Goal: Task Accomplishment & Management: Complete application form

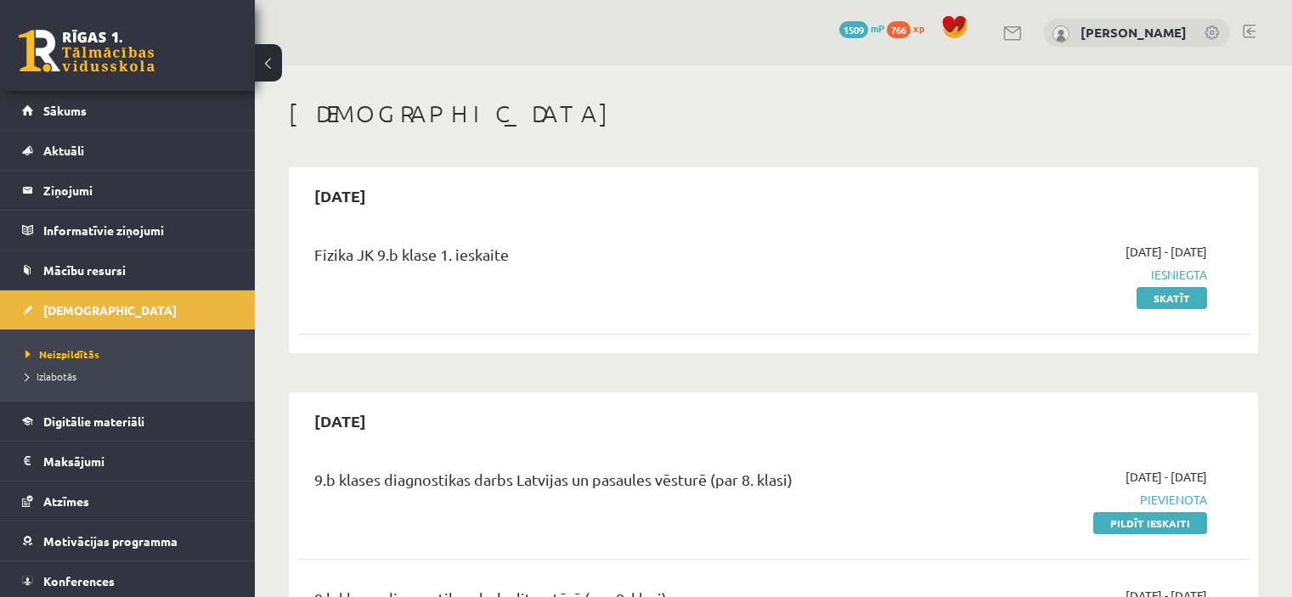
scroll to position [1369, 0]
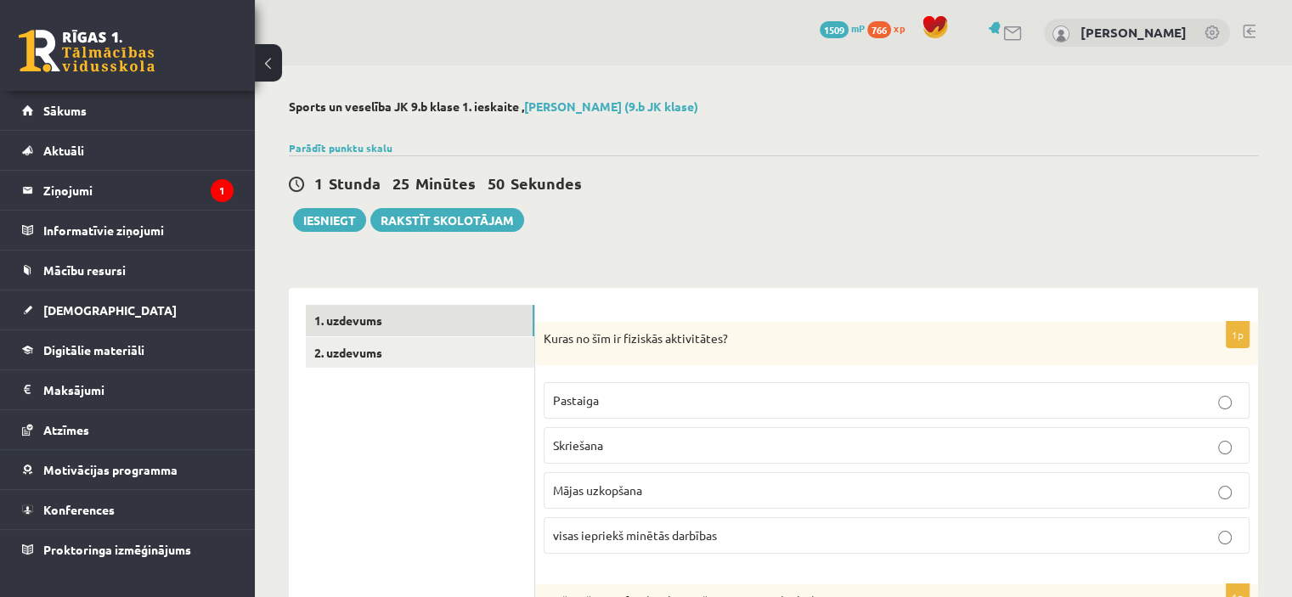
click at [709, 219] on div "1 Stunda 25 Minūtes 50 Sekundes Iesniegt Rakstīt skolotājam" at bounding box center [773, 193] width 969 height 76
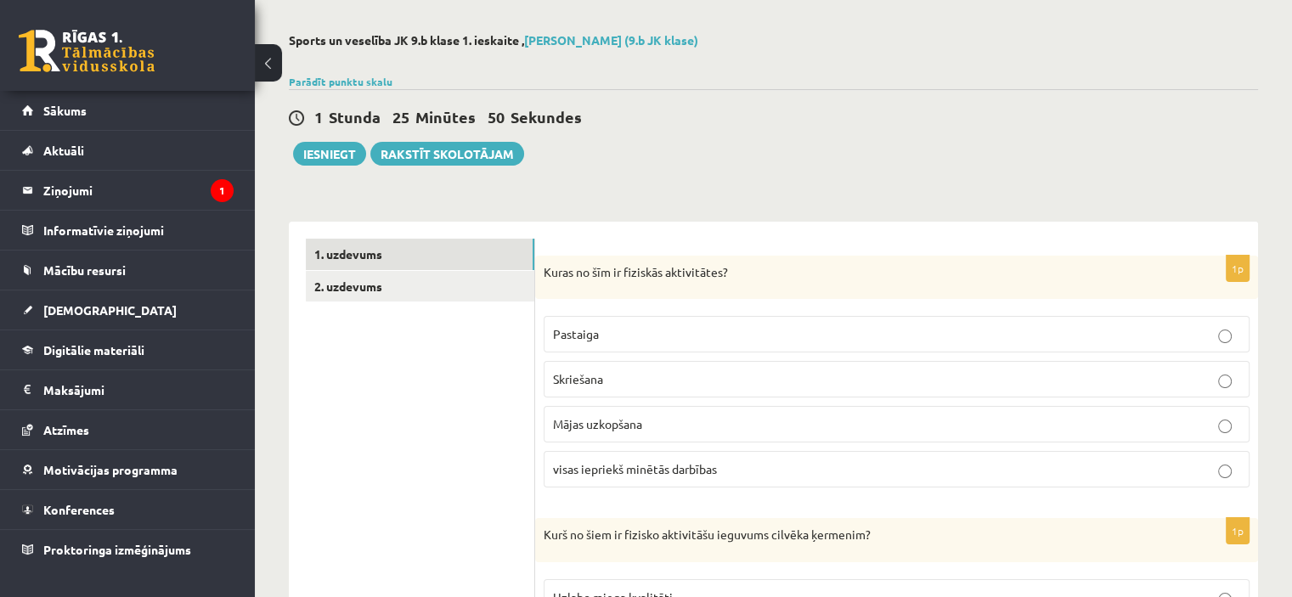
scroll to position [68, 0]
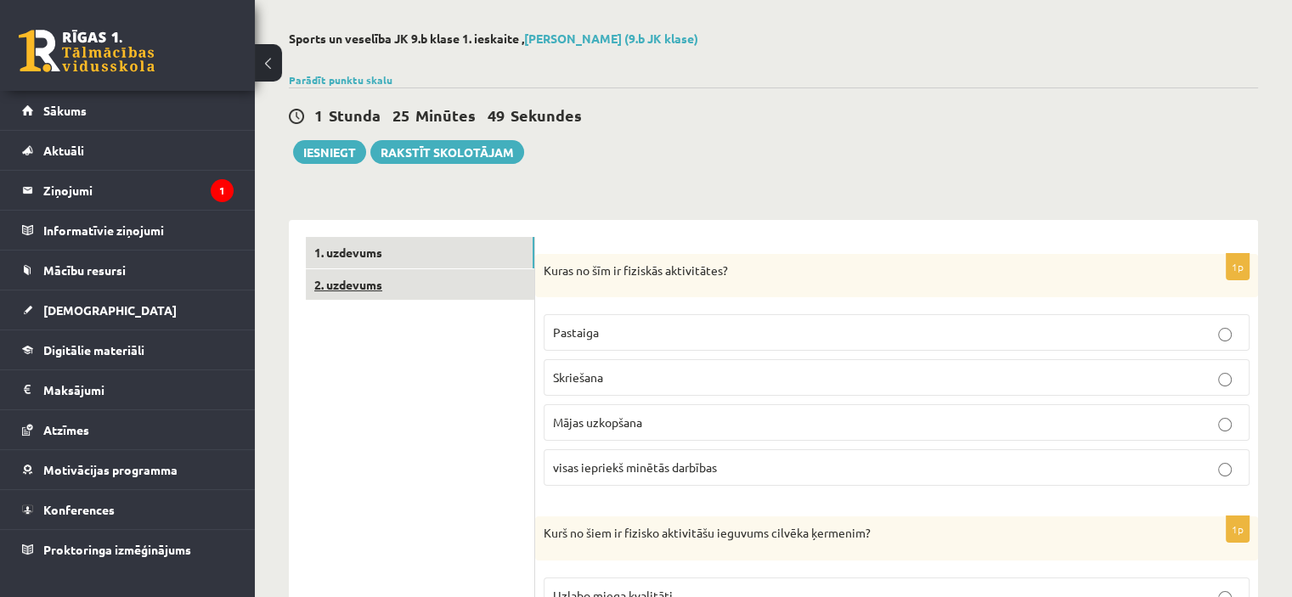
click at [432, 280] on link "2. uzdevums" at bounding box center [420, 284] width 229 height 31
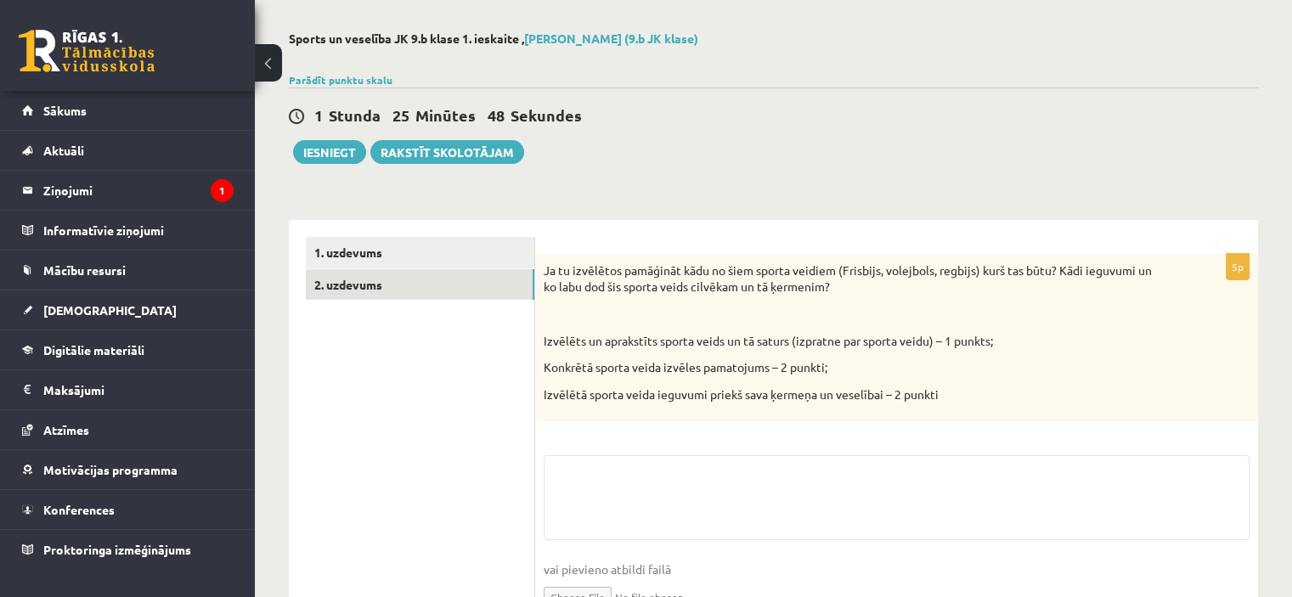
click at [428, 400] on ul "1. uzdevums 2. uzdevums" at bounding box center [420, 438] width 229 height 403
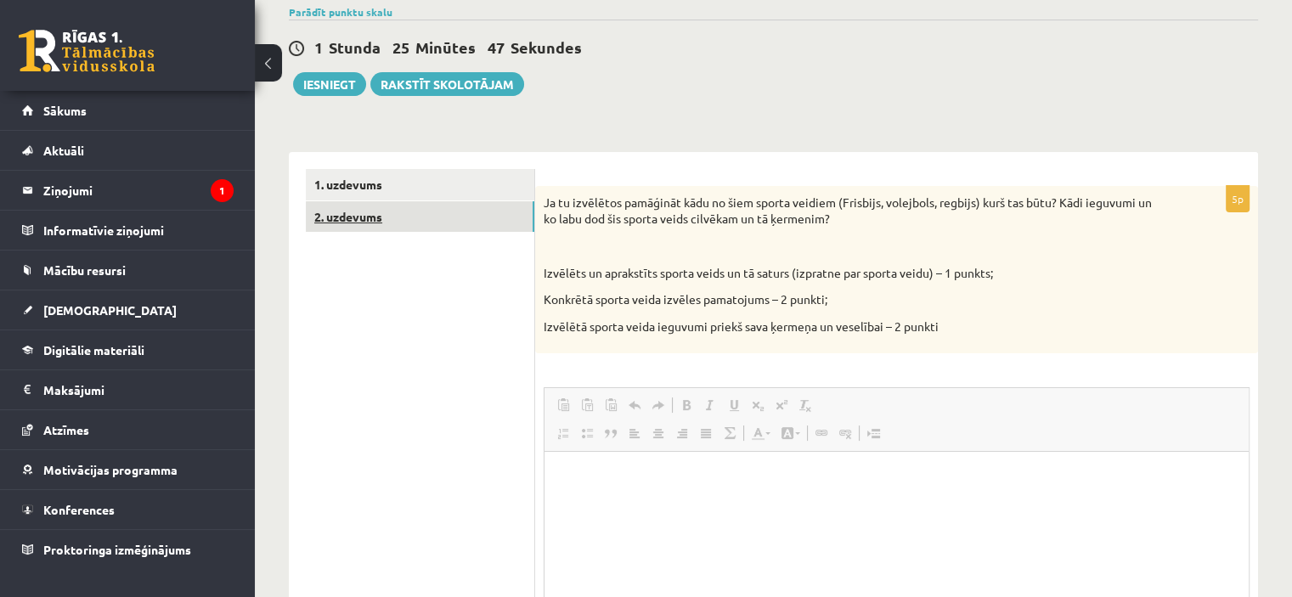
scroll to position [0, 0]
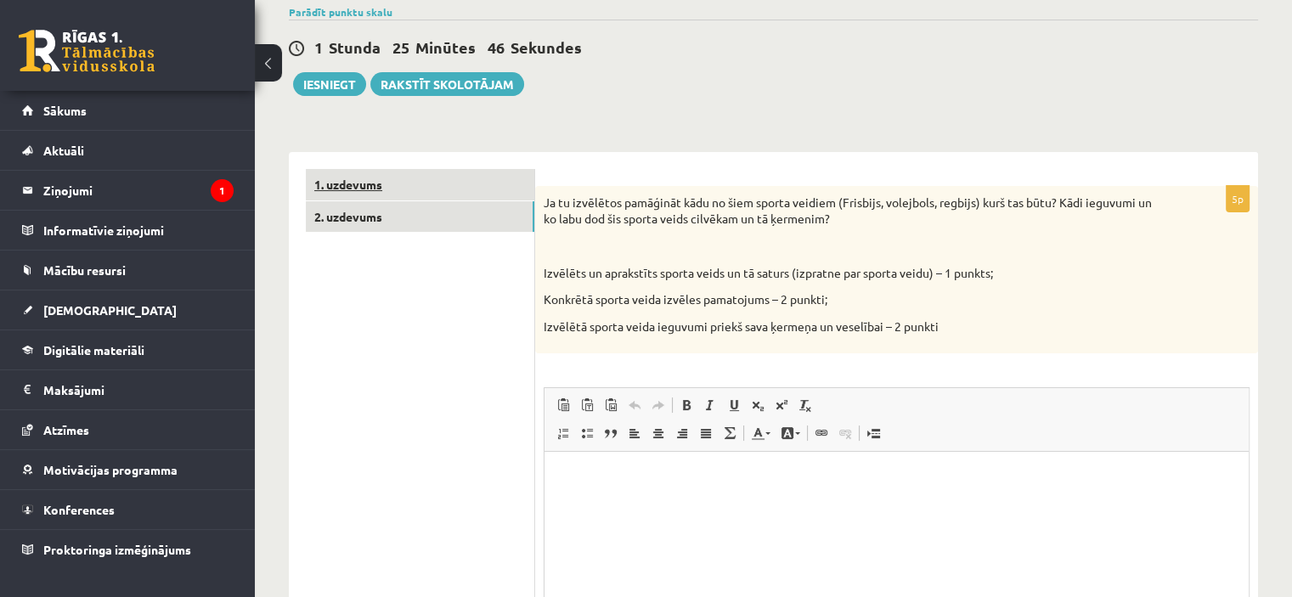
click at [383, 183] on link "1. uzdevums" at bounding box center [420, 184] width 229 height 31
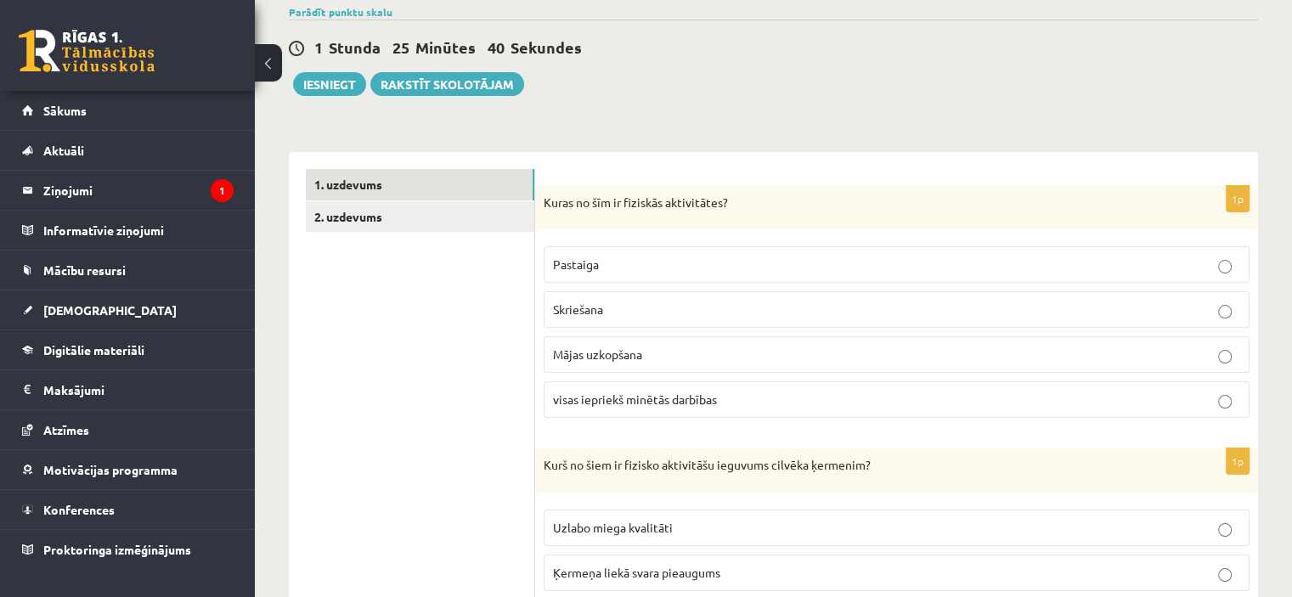
click at [571, 391] on p "visas iepriekš minētās darbības" at bounding box center [896, 400] width 687 height 18
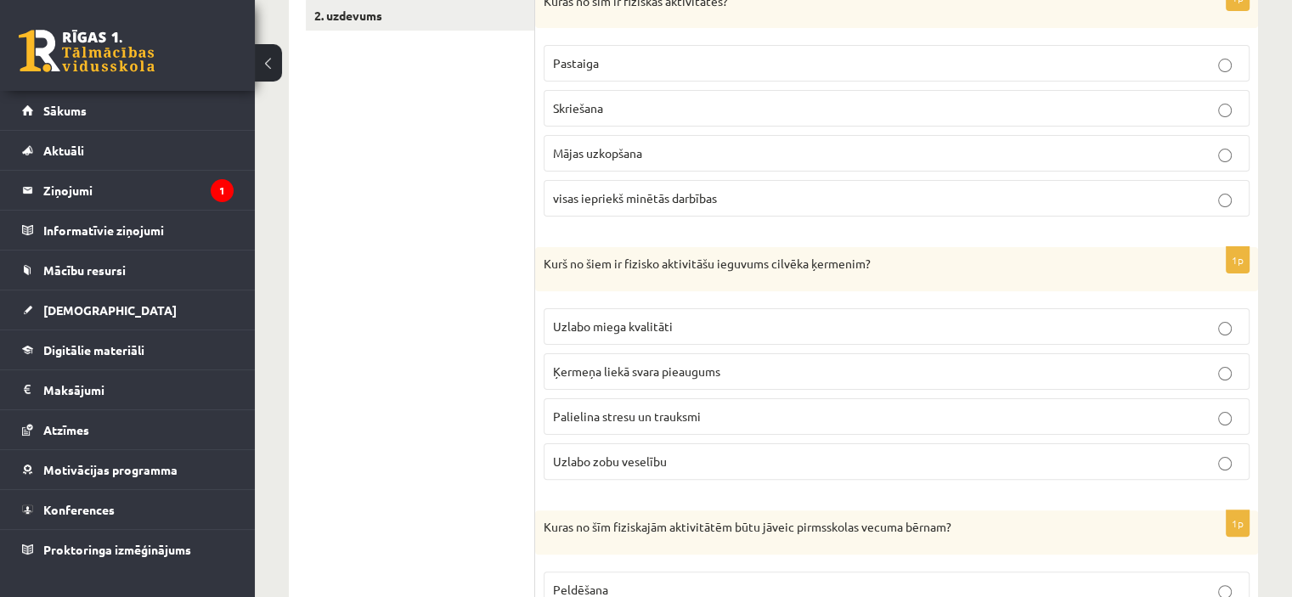
scroll to position [374, 0]
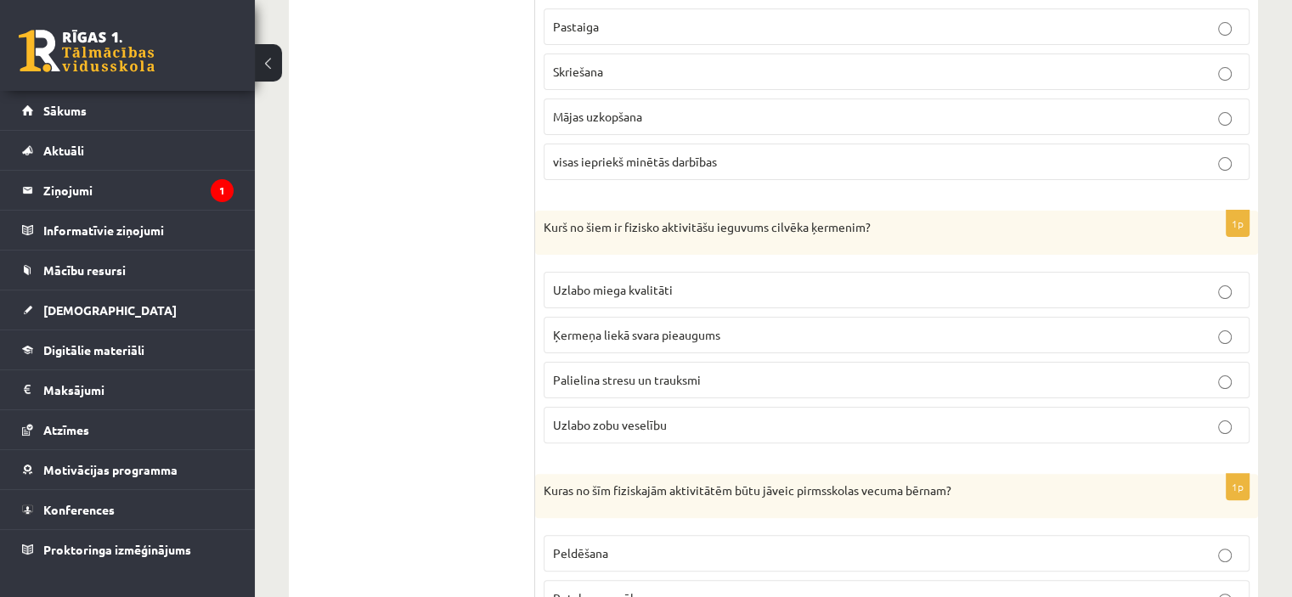
click at [583, 291] on span "Uzlabo miega kvalitāti" at bounding box center [613, 289] width 120 height 15
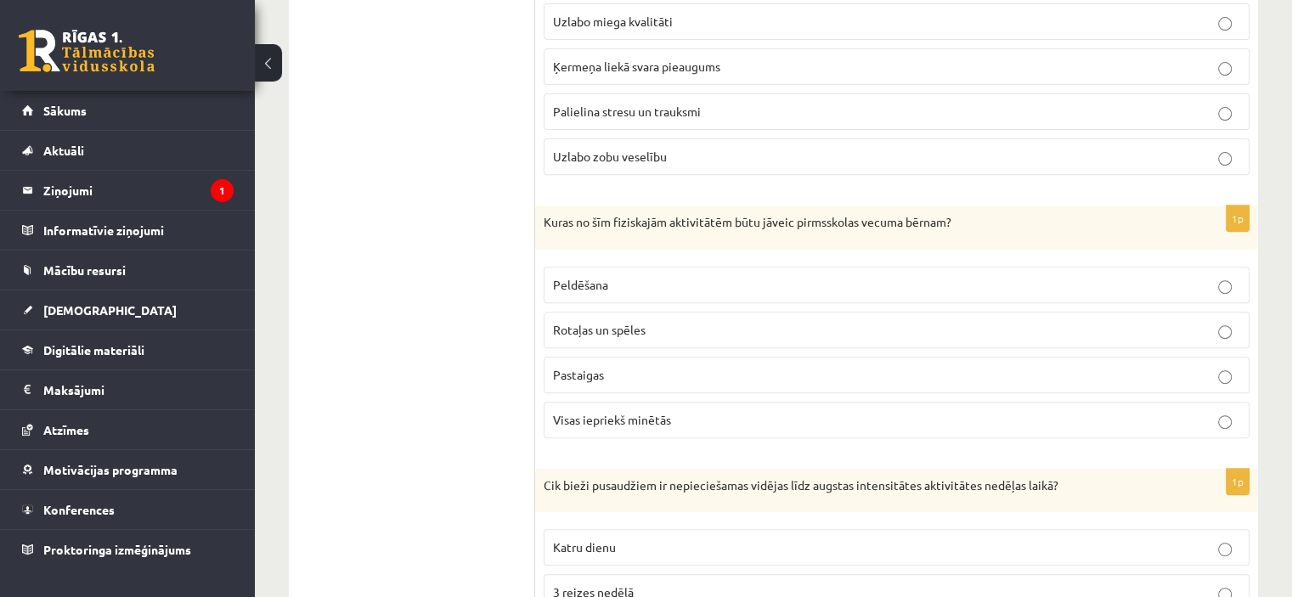
scroll to position [680, 0]
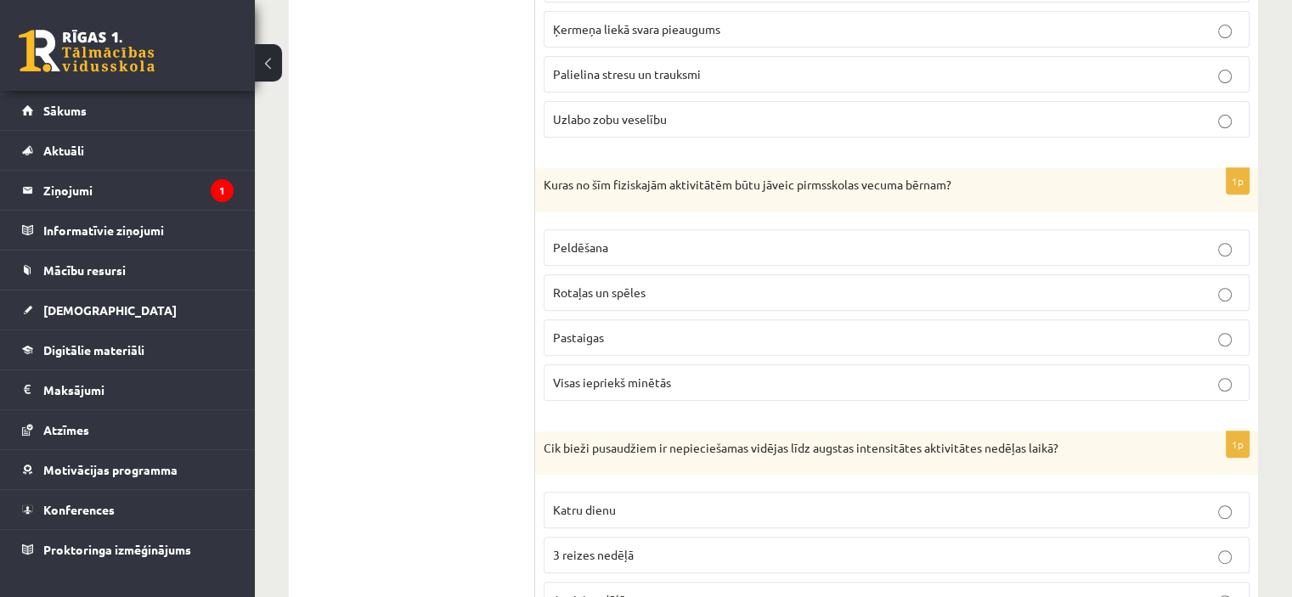
click at [579, 382] on span "Visas iepriekš minētās" at bounding box center [612, 382] width 118 height 15
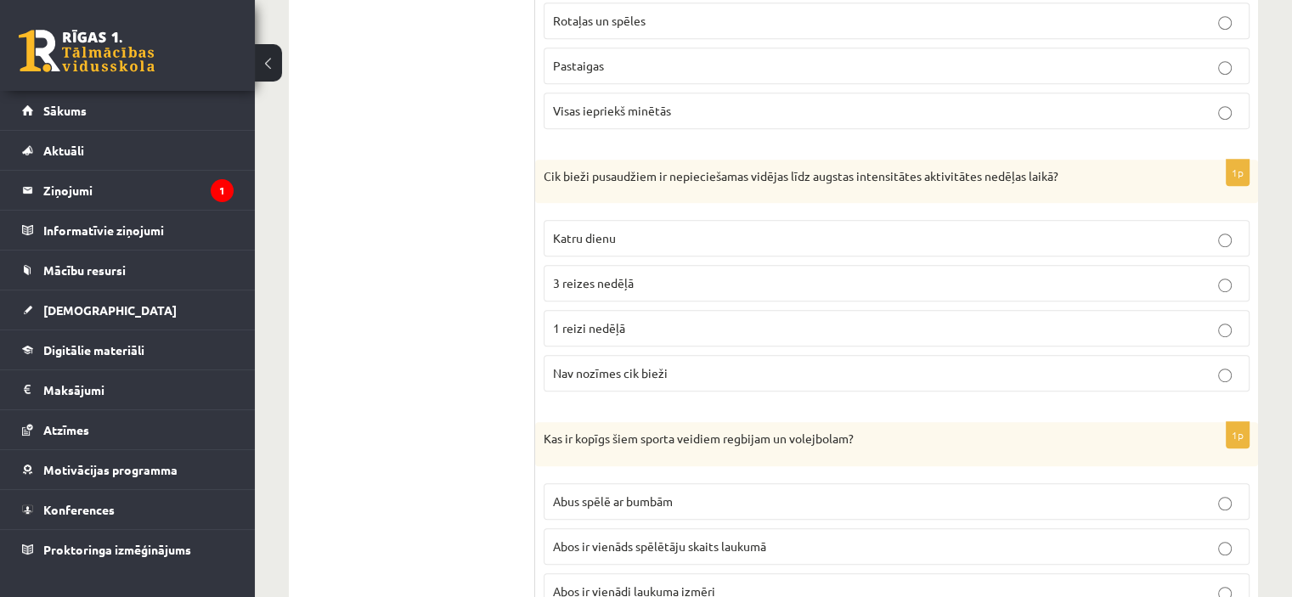
scroll to position [986, 0]
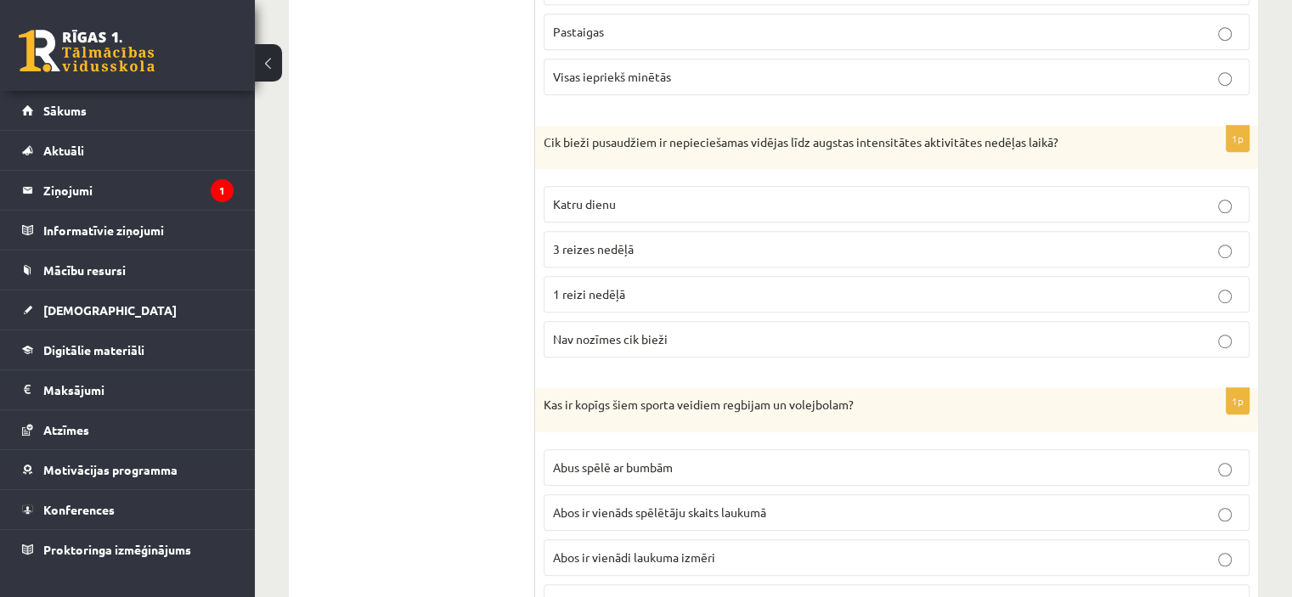
click at [573, 242] on span "3 reizes nedēļā" at bounding box center [593, 248] width 81 height 15
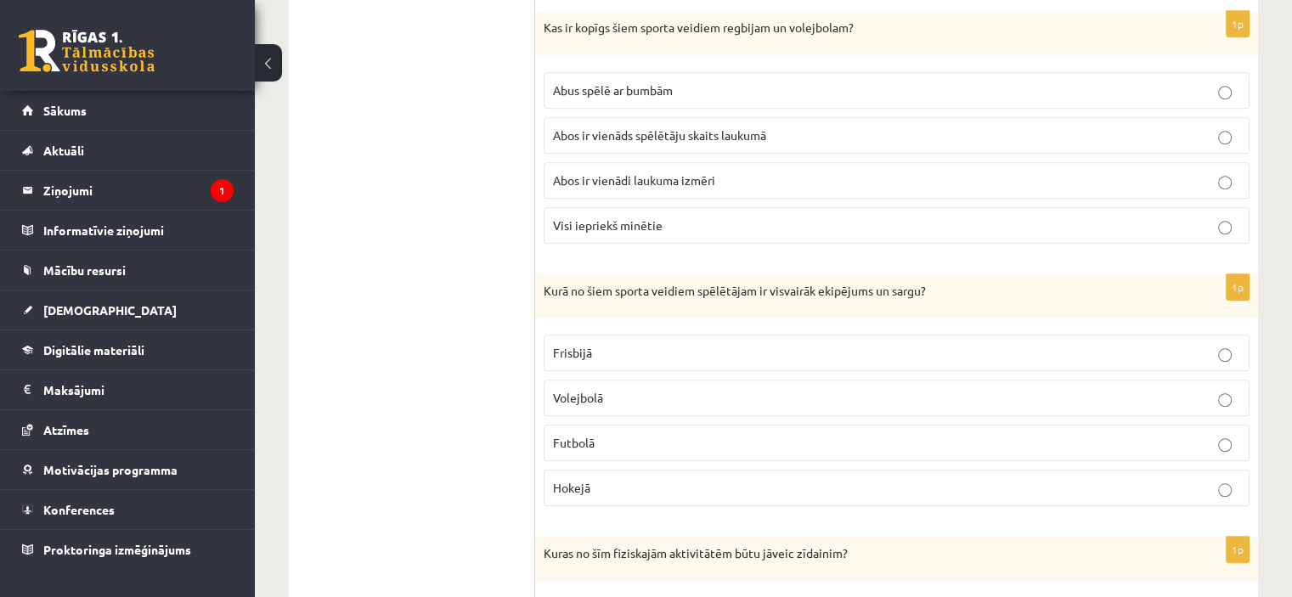
scroll to position [1360, 0]
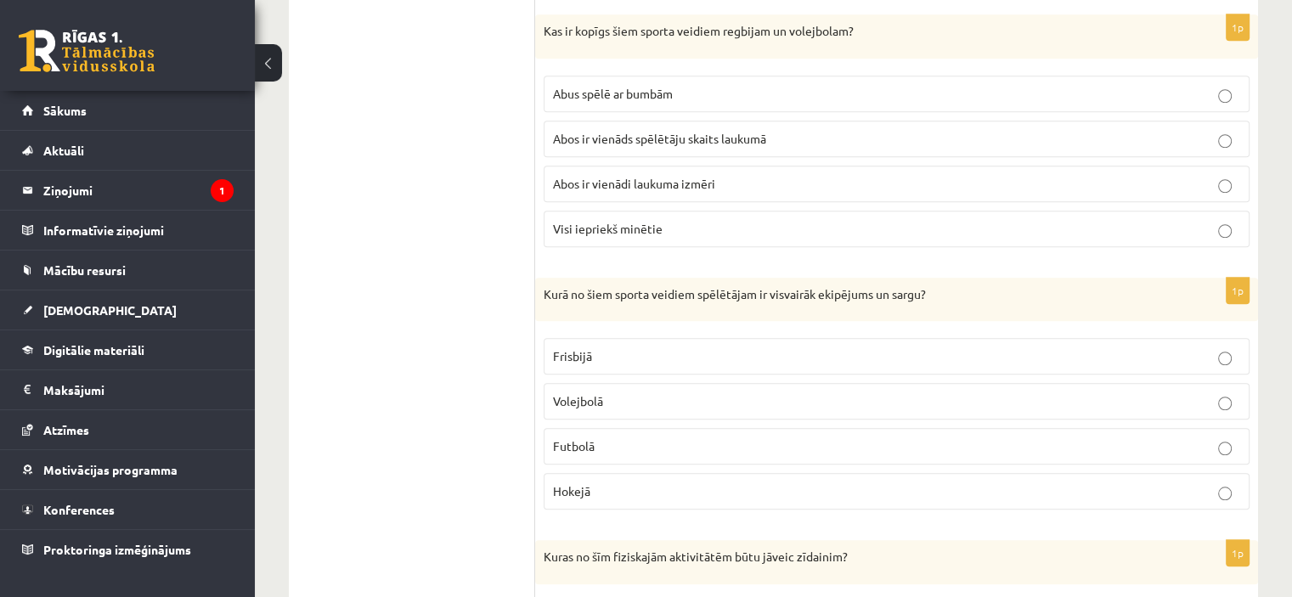
click at [586, 90] on span "Abus spēlē ar bumbām" at bounding box center [613, 93] width 120 height 15
click at [467, 110] on ul "1. uzdevums 2. uzdevums" at bounding box center [420, 261] width 229 height 2631
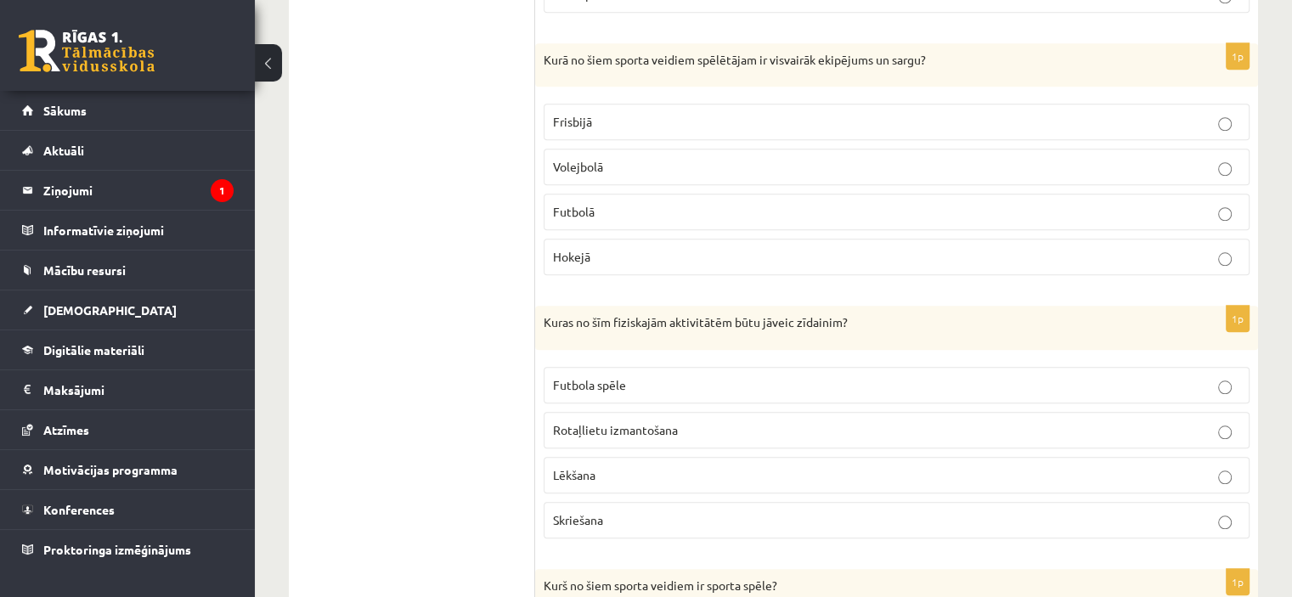
scroll to position [1597, 0]
click at [550, 260] on label "Hokejā" at bounding box center [897, 253] width 706 height 37
click at [489, 237] on ul "1. uzdevums 2. uzdevums" at bounding box center [420, 23] width 229 height 2631
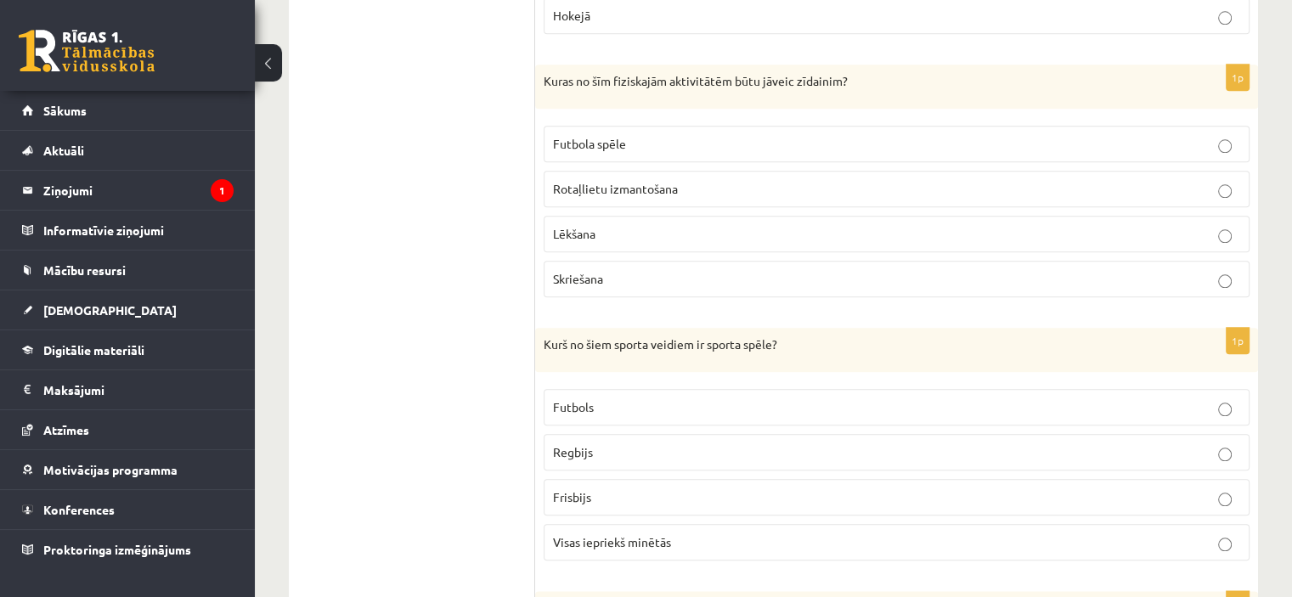
scroll to position [1869, 0]
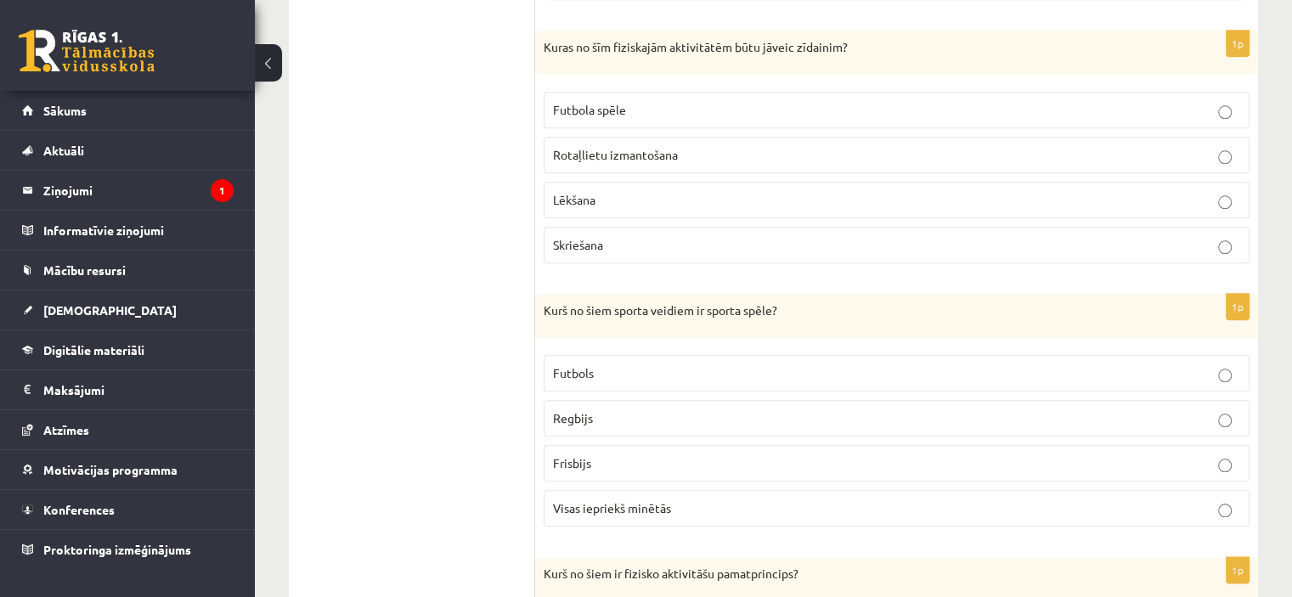
click at [560, 192] on span "Lēkšana" at bounding box center [574, 199] width 42 height 15
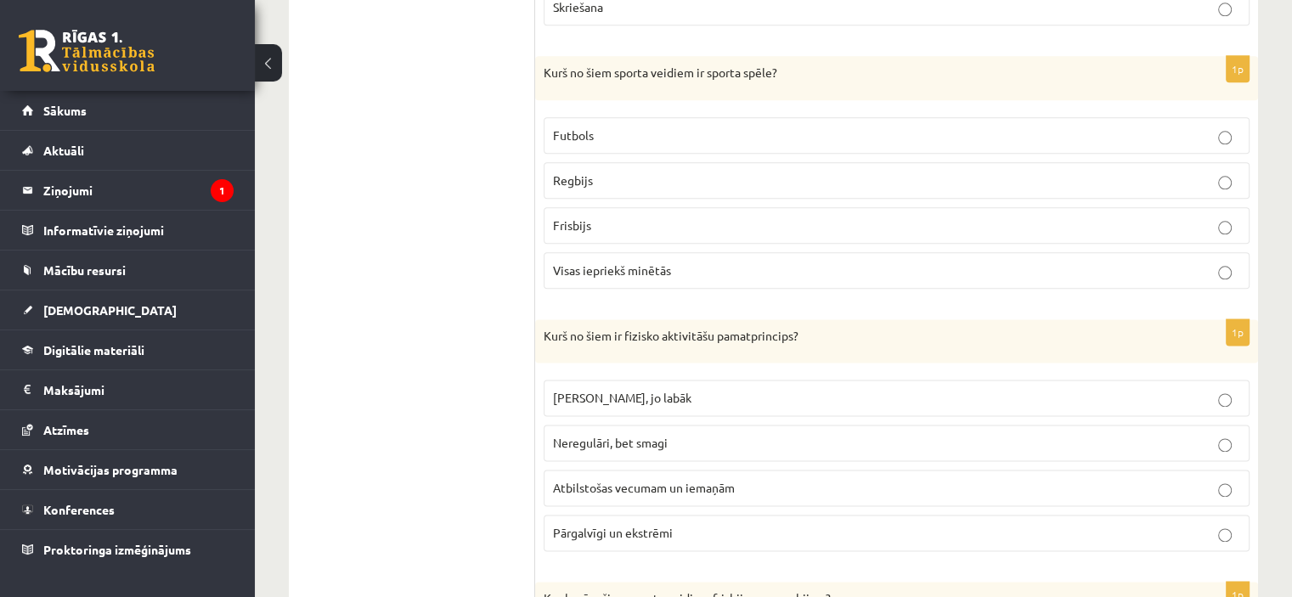
scroll to position [2141, 0]
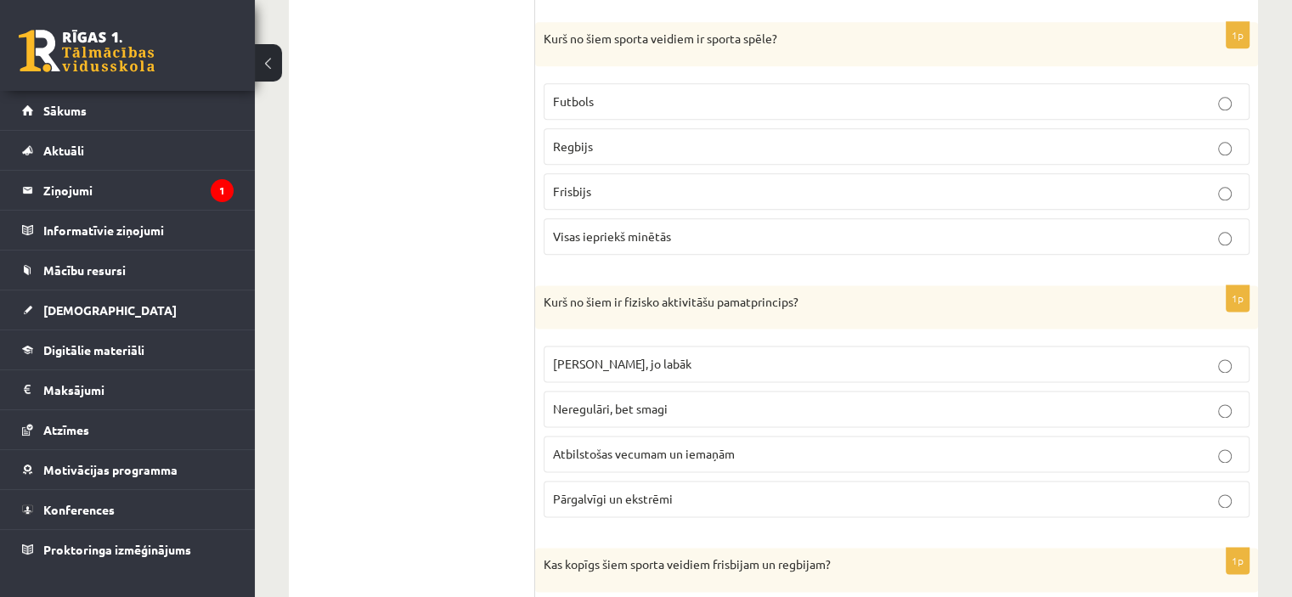
click at [565, 228] on p "Visas iepriekš minētās" at bounding box center [896, 237] width 687 height 18
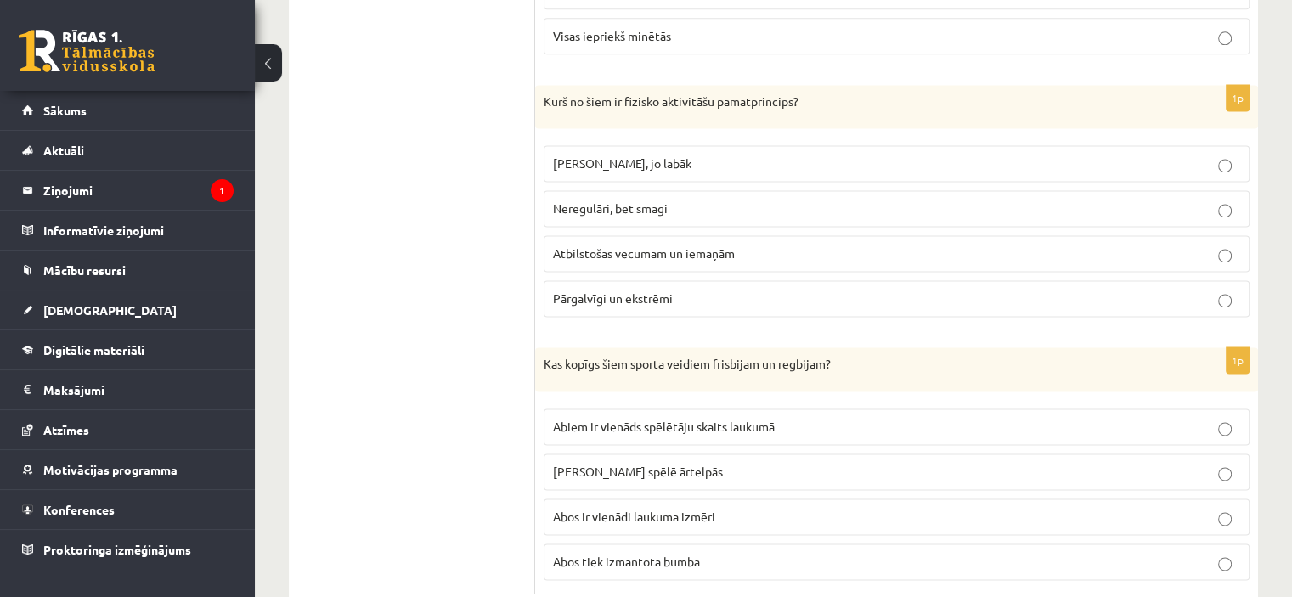
scroll to position [2345, 0]
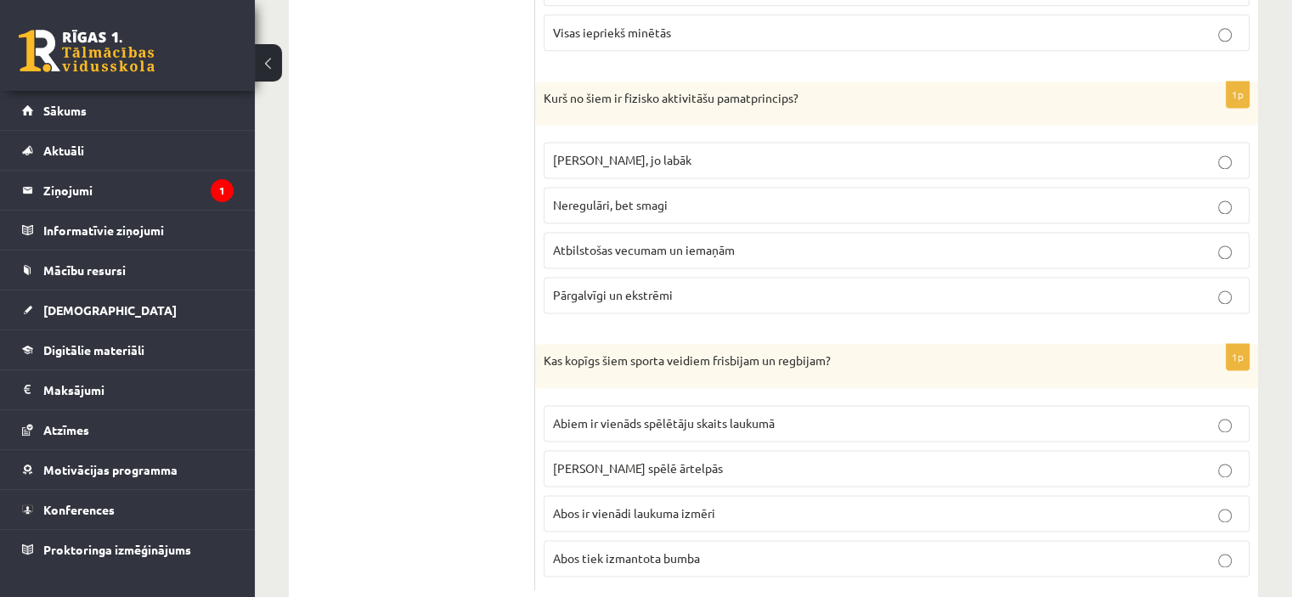
click at [602, 242] on span "Atbilstošas vecumam un iemaņām" at bounding box center [644, 249] width 182 height 15
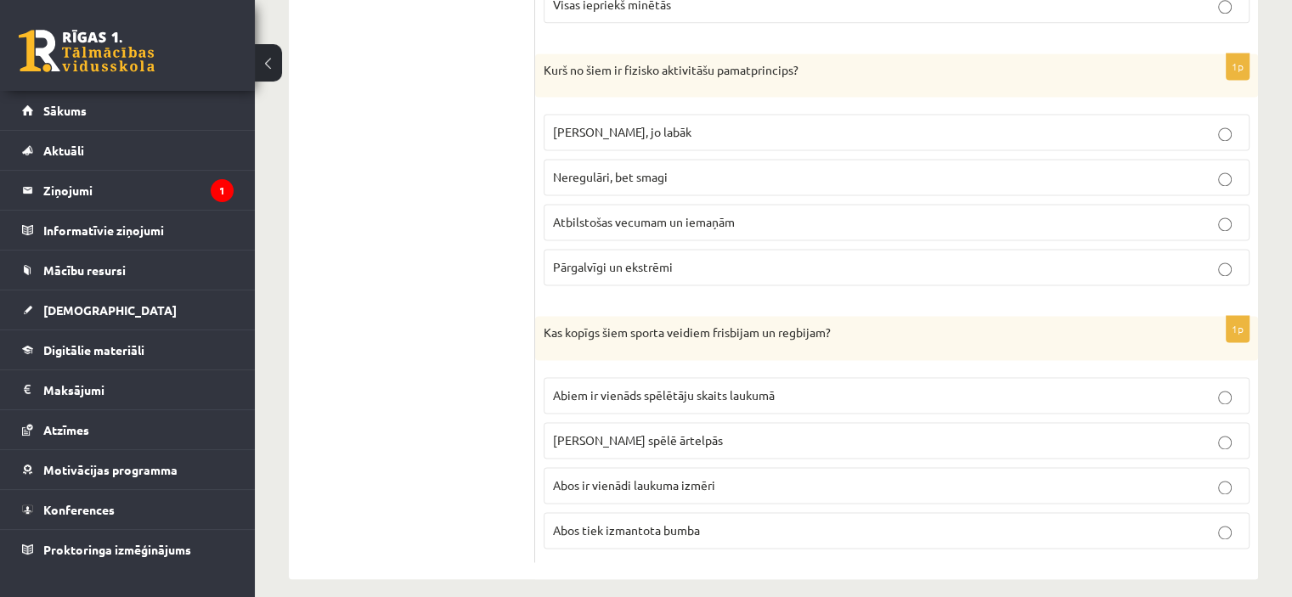
scroll to position [2376, 0]
click at [568, 430] on span "[PERSON_NAME] spēlē ārtelpās" at bounding box center [638, 437] width 170 height 15
click at [543, 368] on div "1p Kas kopīgs šiem sporta veidiem frisbijam un regbijam? Abiem ir vienāds spēlē…" at bounding box center [896, 437] width 723 height 246
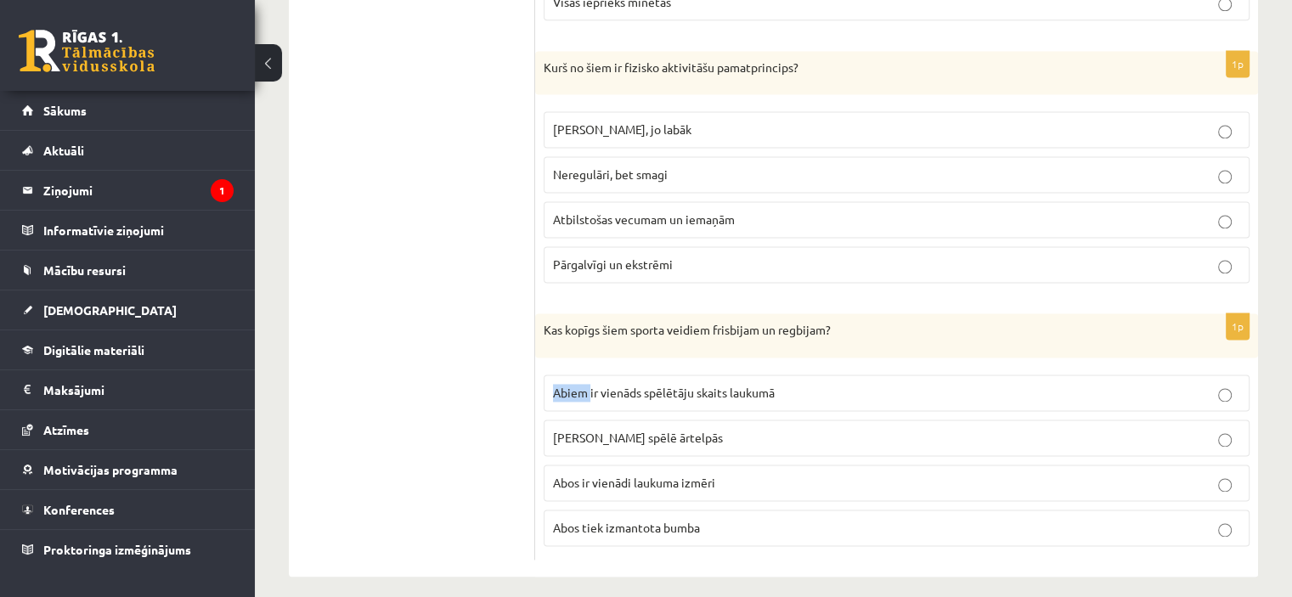
click at [543, 368] on div "1p Kas kopīgs šiem sporta veidiem frisbijam un regbijam? Abiem ir vienāds spēlē…" at bounding box center [896, 437] width 723 height 246
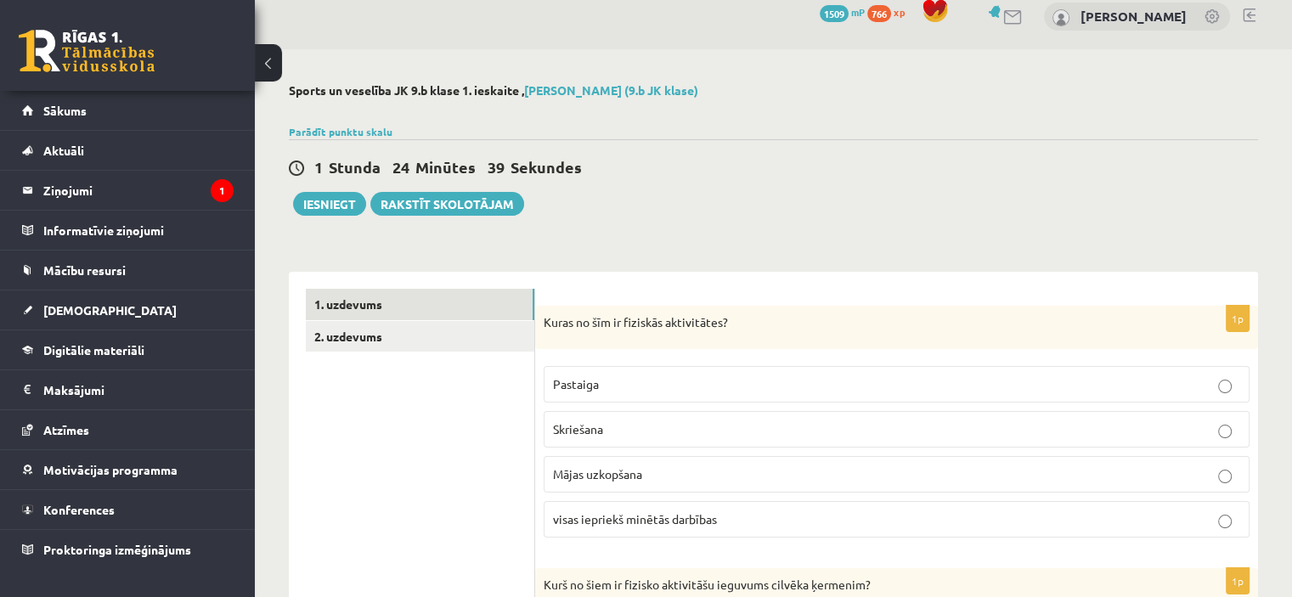
scroll to position [0, 0]
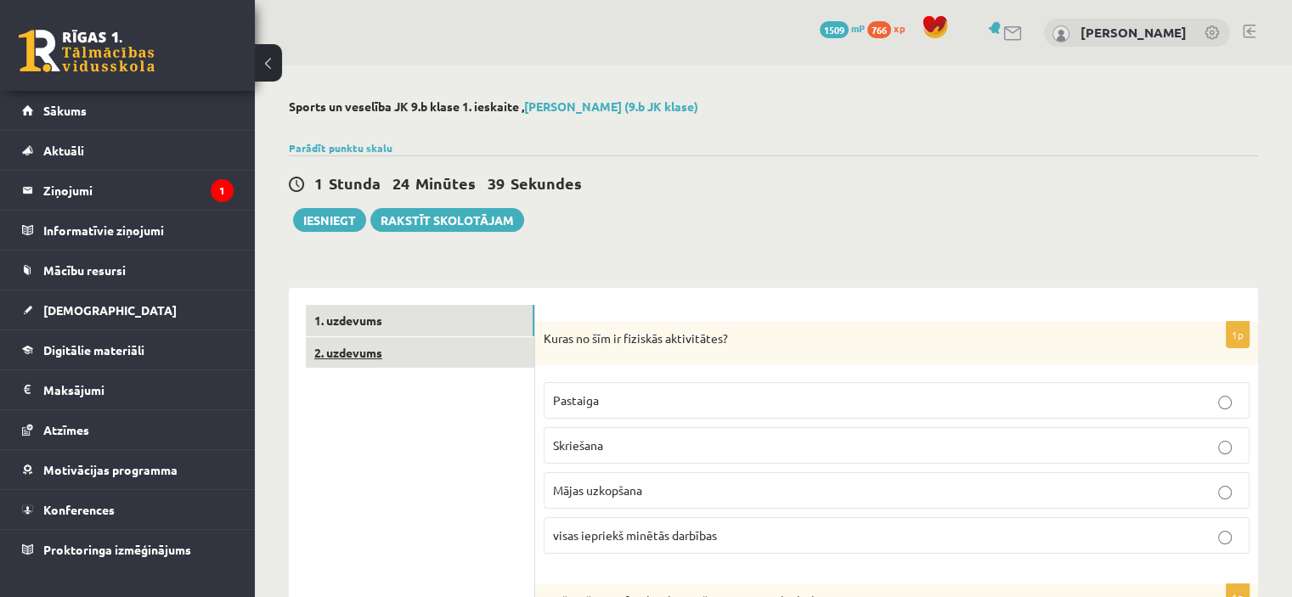
click at [459, 358] on link "2. uzdevums" at bounding box center [420, 352] width 229 height 31
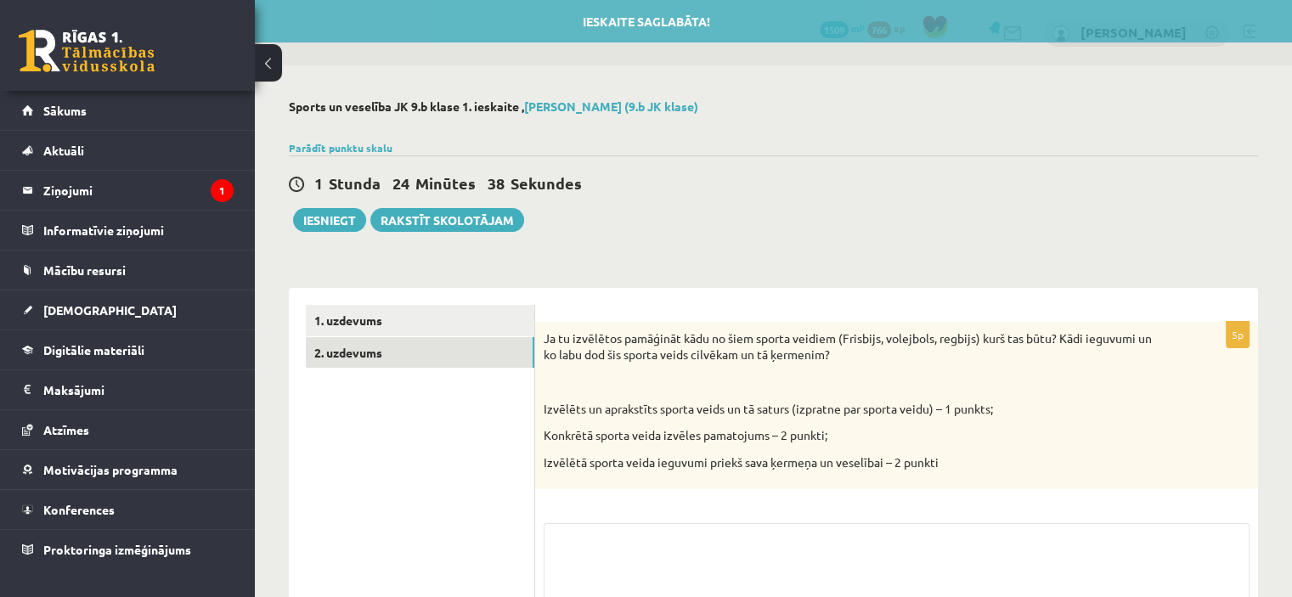
click at [452, 450] on ul "1. uzdevums 2. uzdevums" at bounding box center [420, 506] width 229 height 403
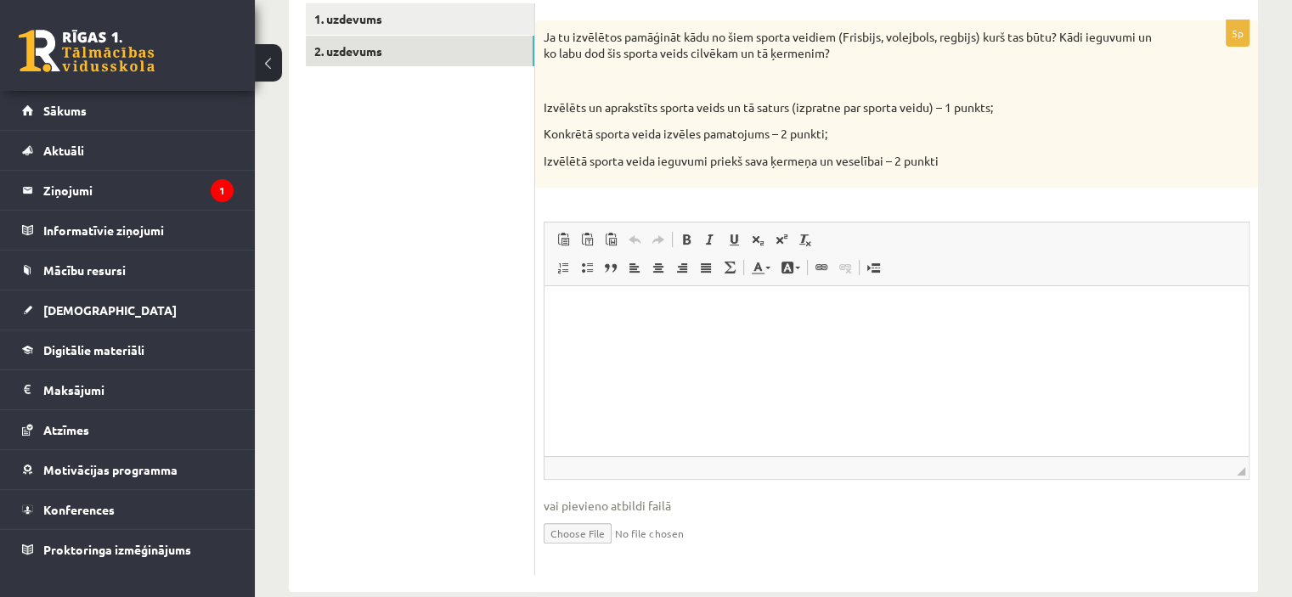
scroll to position [306, 0]
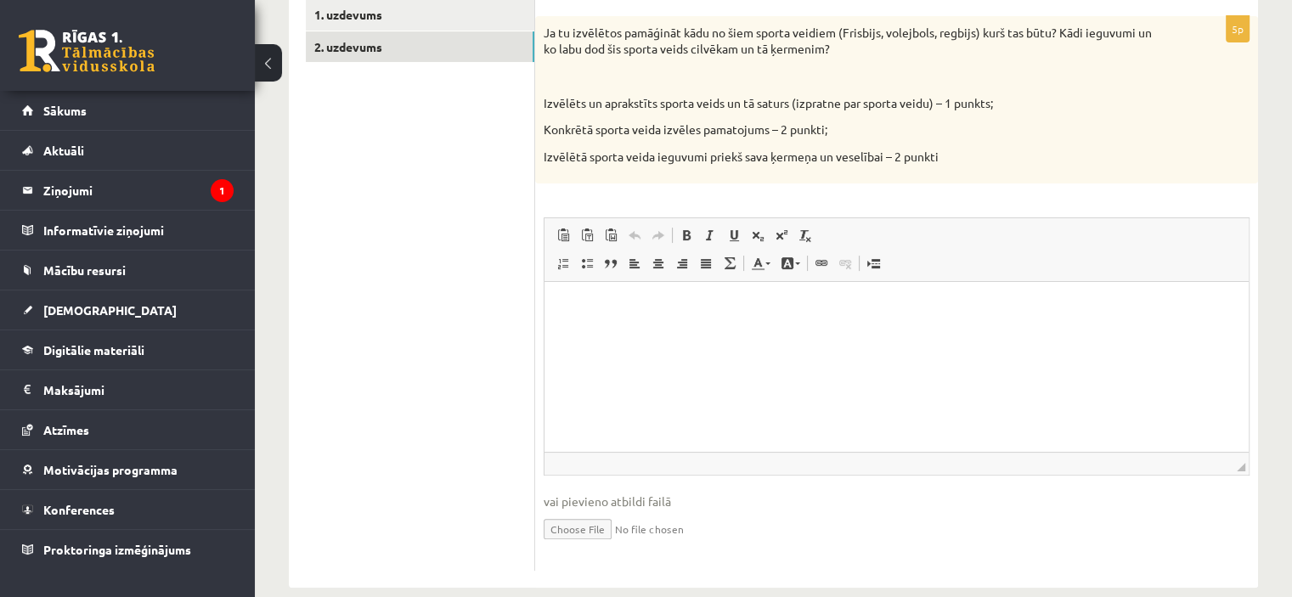
click at [606, 334] on html at bounding box center [897, 308] width 704 height 52
click at [465, 422] on ul "1. uzdevums 2. uzdevums" at bounding box center [420, 285] width 229 height 573
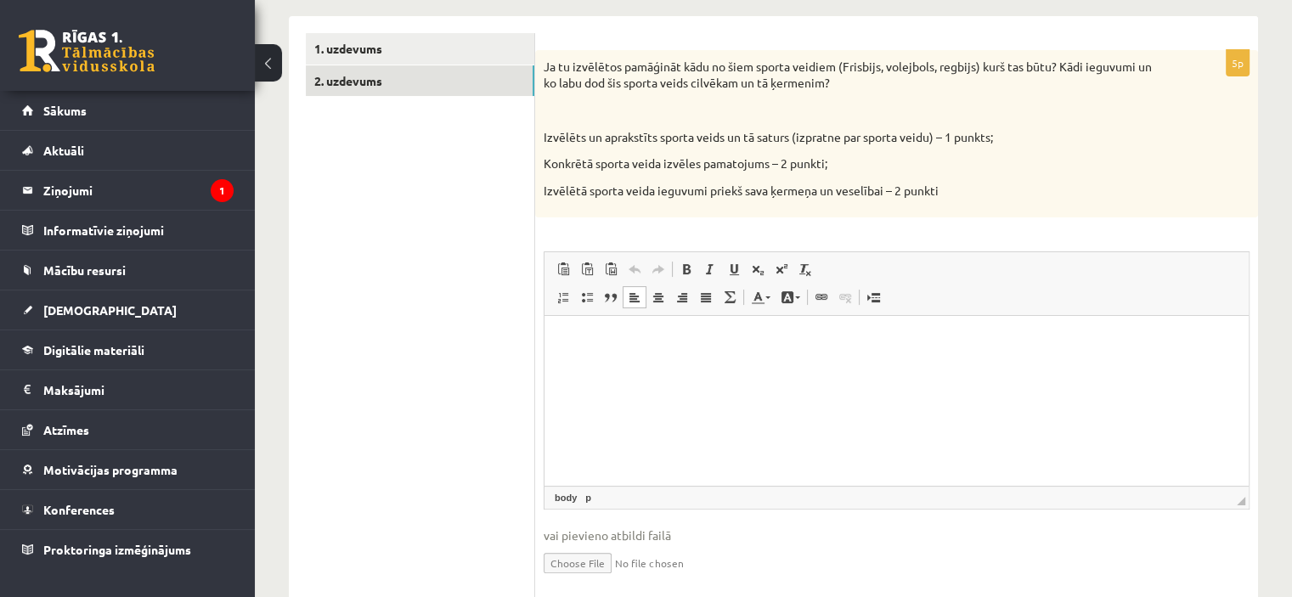
scroll to position [272, 0]
click at [579, 350] on p "Editor, wiswyg-editor-user-answer-47024783971900" at bounding box center [897, 342] width 670 height 18
click at [466, 375] on ul "1. uzdevums 2. uzdevums" at bounding box center [420, 319] width 229 height 573
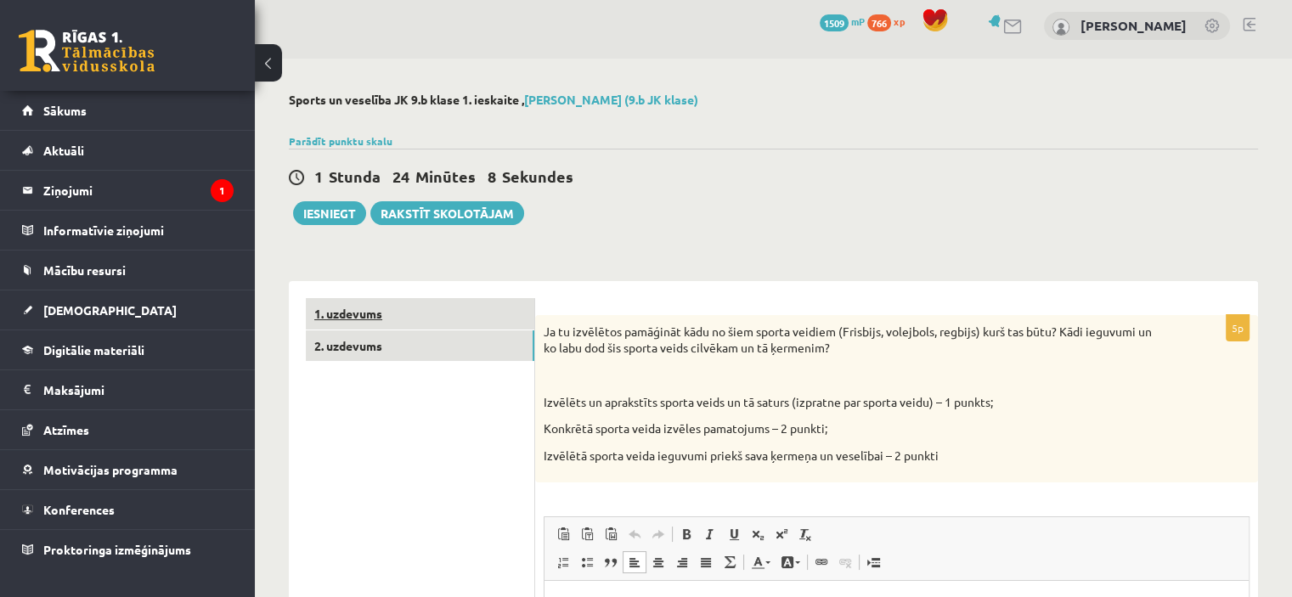
scroll to position [0, 0]
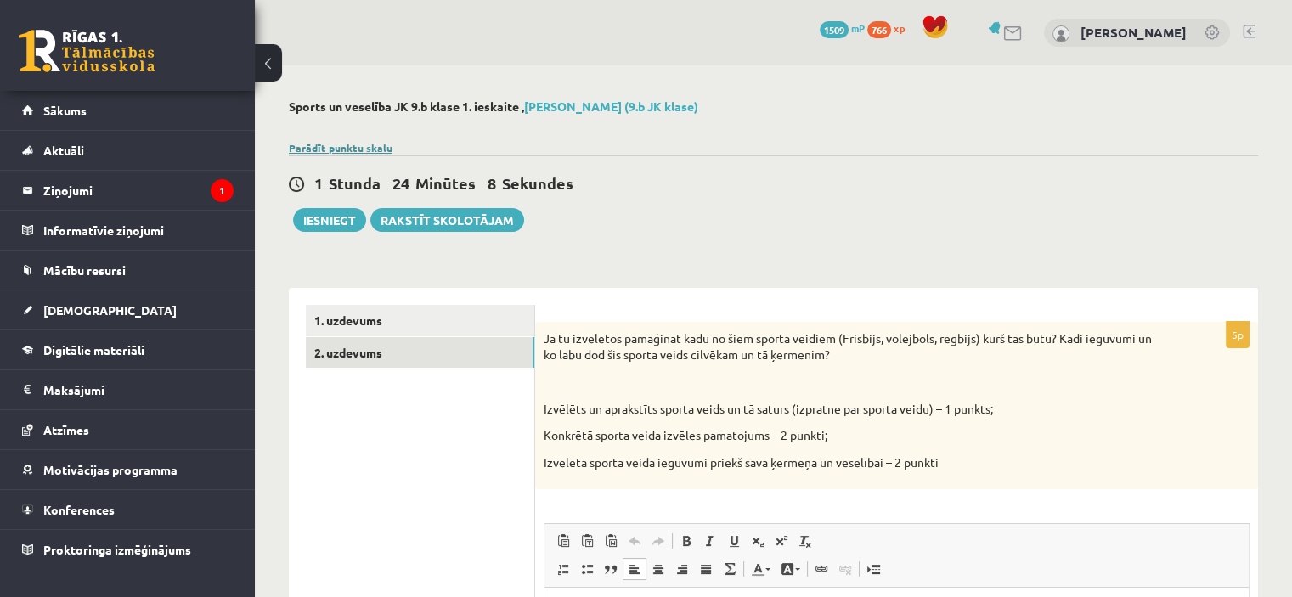
click at [306, 141] on link "Parādīt punktu skalu" at bounding box center [341, 148] width 104 height 14
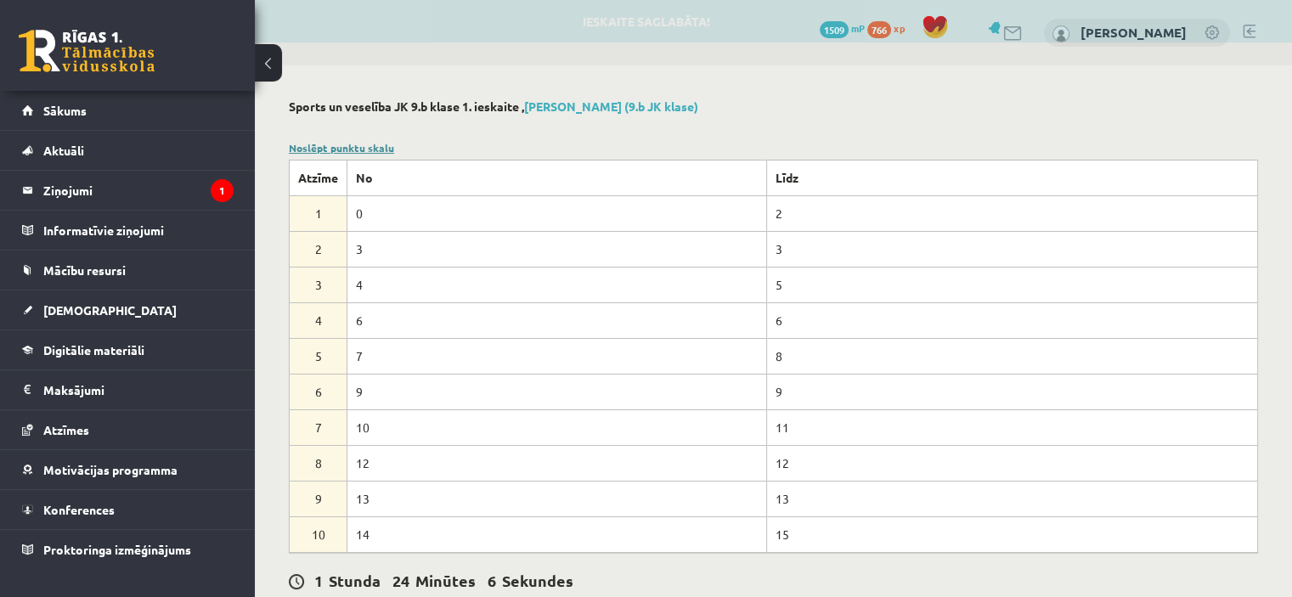
click at [318, 145] on link "Noslēpt punktu skalu" at bounding box center [341, 148] width 105 height 14
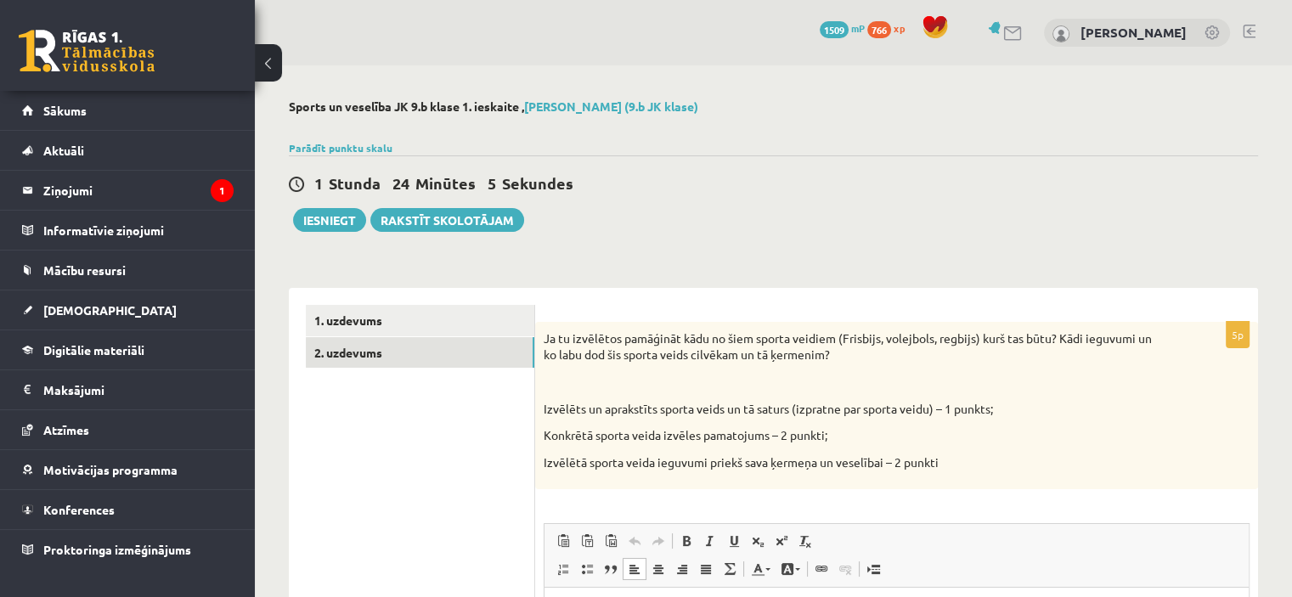
click at [462, 404] on ul "1. uzdevums 2. uzdevums" at bounding box center [420, 591] width 229 height 573
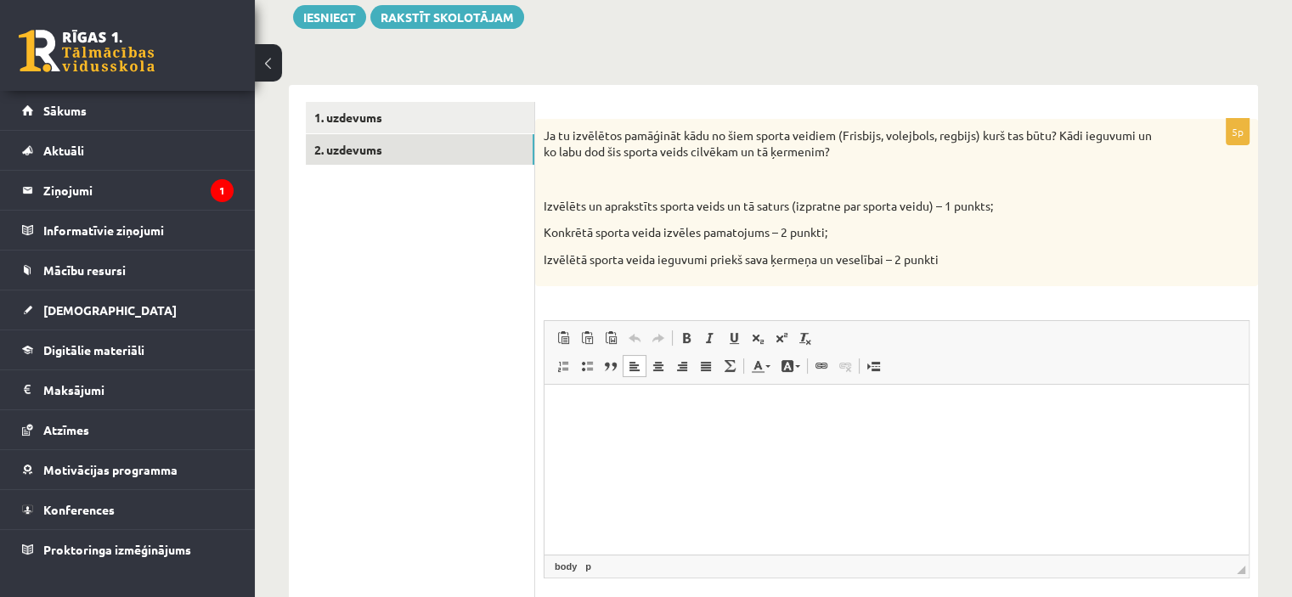
scroll to position [204, 0]
click at [617, 436] on html at bounding box center [897, 410] width 704 height 52
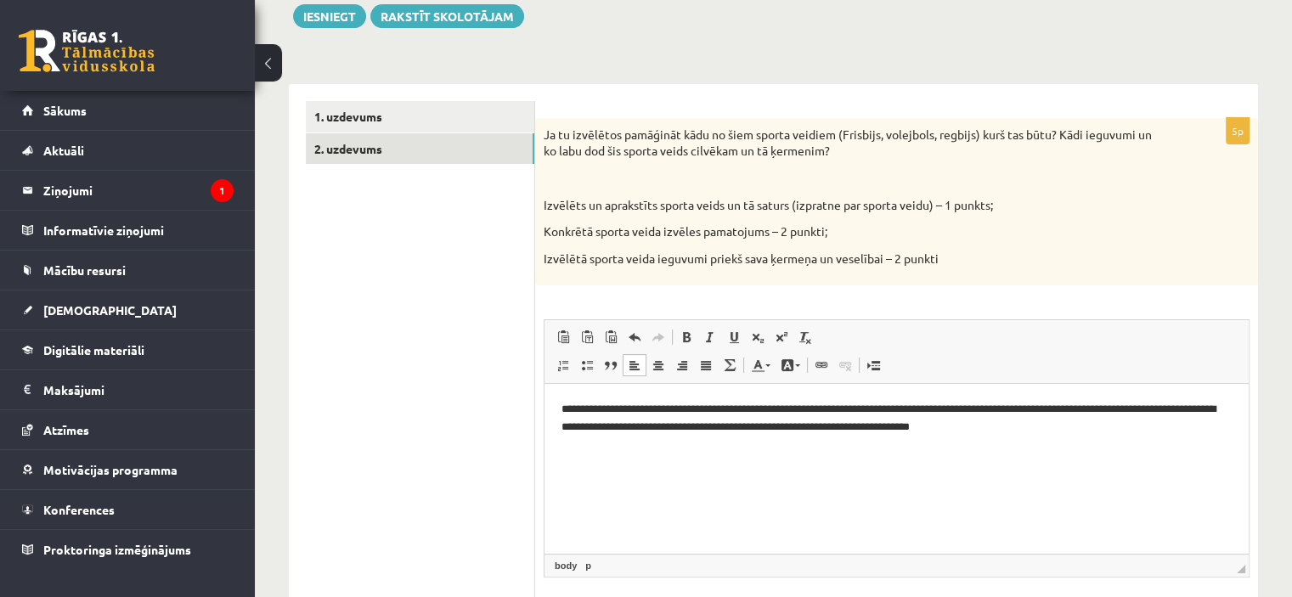
click at [380, 237] on ul "1. uzdevums 2. uzdevums" at bounding box center [420, 387] width 229 height 573
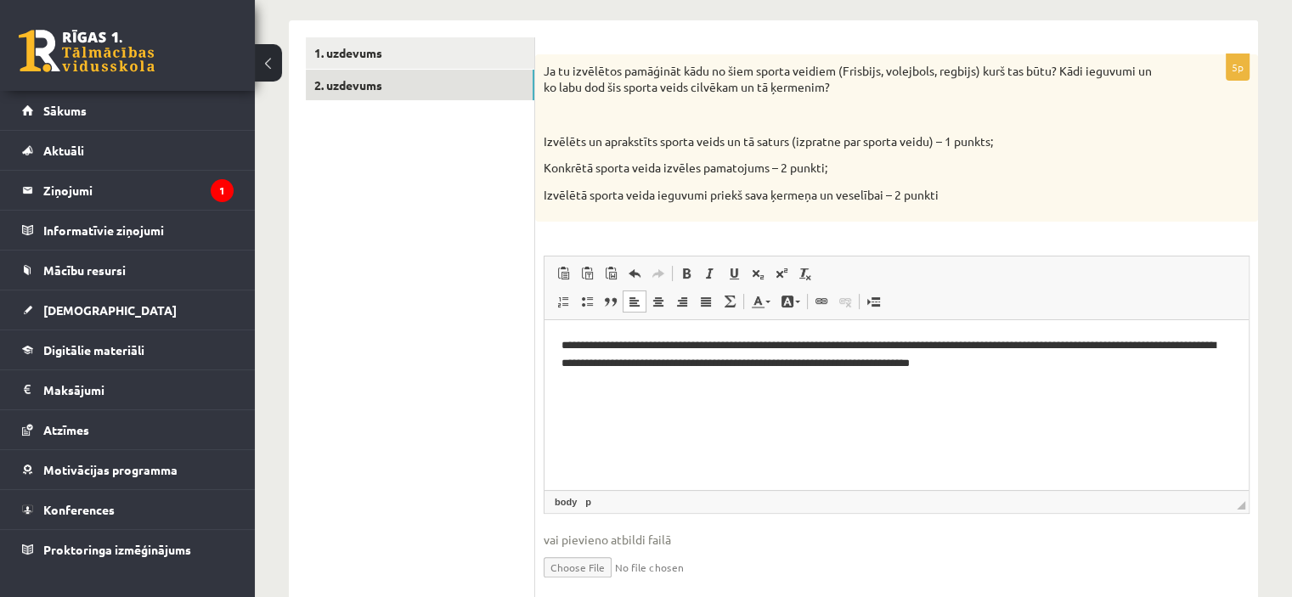
scroll to position [272, 0]
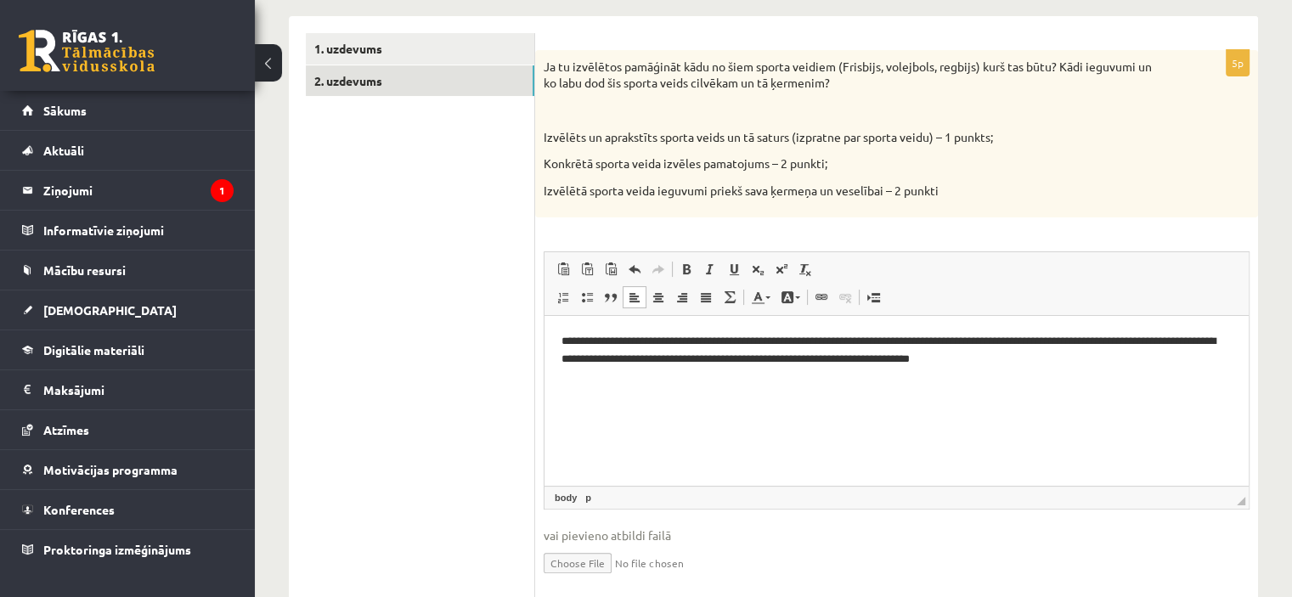
click at [1014, 359] on p "**********" at bounding box center [897, 351] width 671 height 36
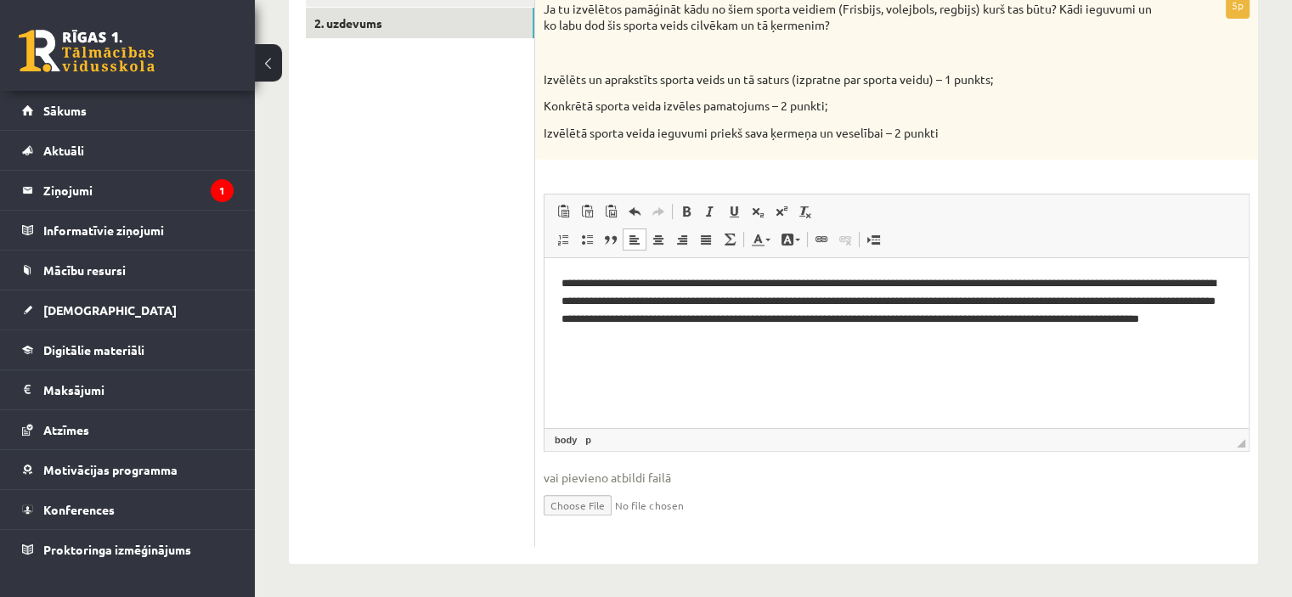
drag, startPoint x: 7, startPoint y: 48, endPoint x: 518, endPoint y: 308, distance: 573.4
click at [518, 308] on ul "1. uzdevums 2. uzdevums" at bounding box center [420, 261] width 229 height 573
click at [749, 336] on p "**********" at bounding box center [897, 310] width 671 height 71
click at [401, 199] on ul "1. uzdevums 2. uzdevums" at bounding box center [420, 261] width 229 height 573
click at [1132, 337] on p "**********" at bounding box center [897, 310] width 671 height 71
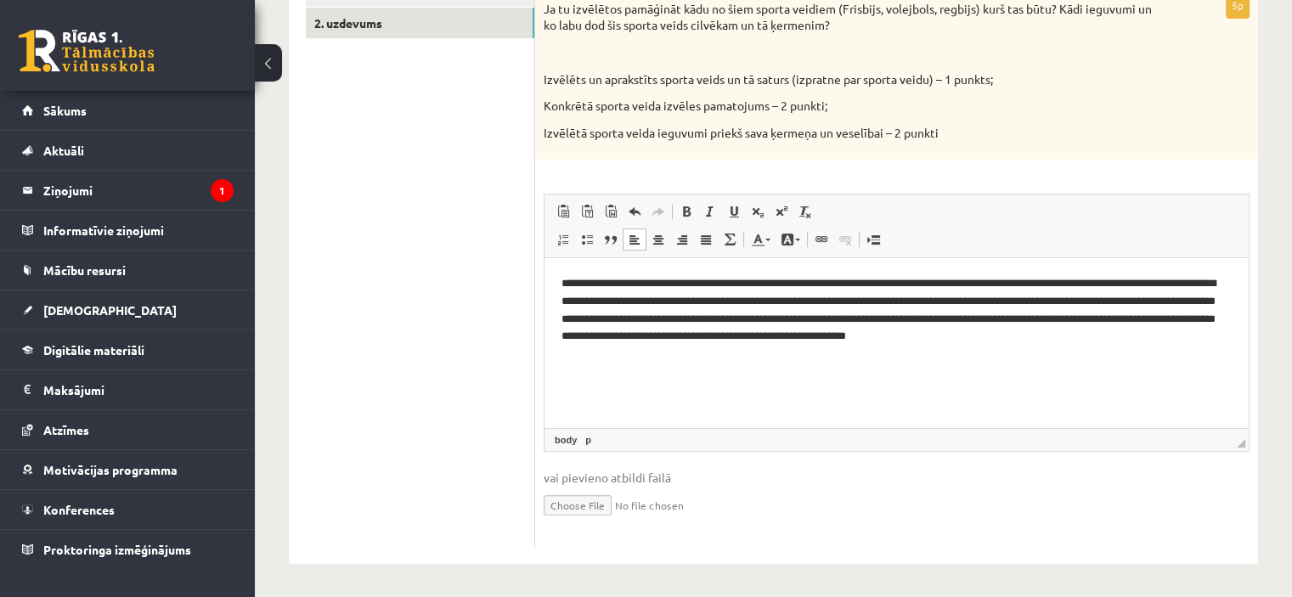
click at [1015, 335] on p "**********" at bounding box center [897, 310] width 671 height 71
click at [444, 201] on ul "1. uzdevums 2. uzdevums" at bounding box center [420, 261] width 229 height 573
click at [372, 313] on ul "1. uzdevums 2. uzdevums" at bounding box center [420, 261] width 229 height 573
click at [820, 342] on p "**********" at bounding box center [897, 319] width 671 height 88
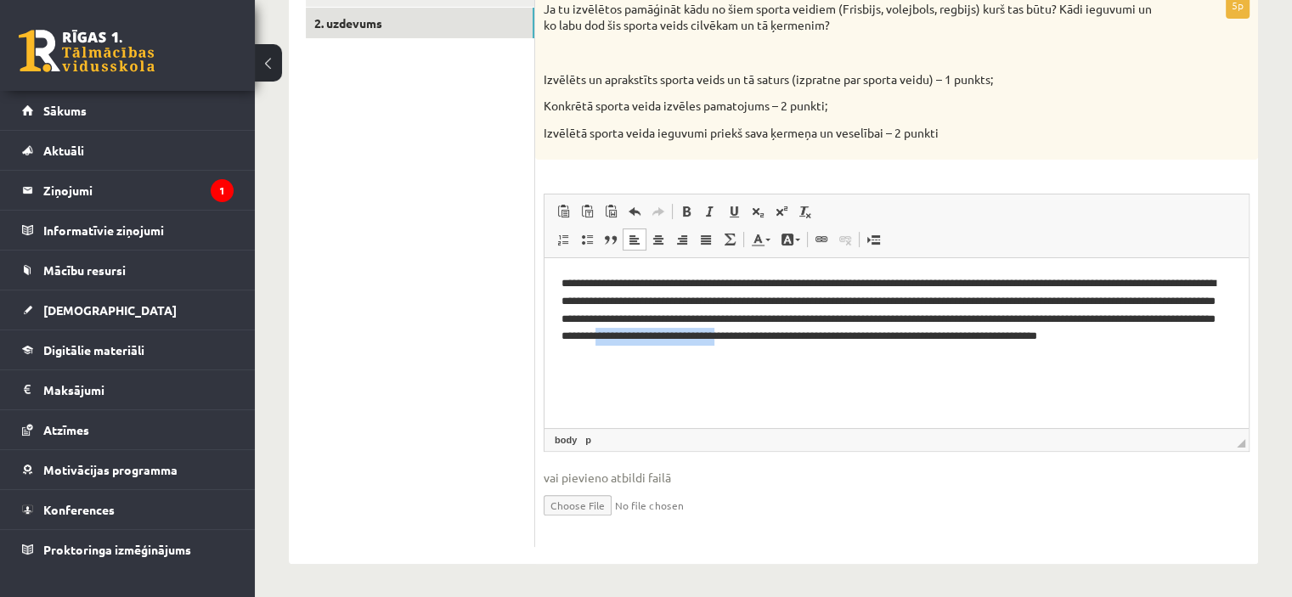
drag, startPoint x: 820, startPoint y: 334, endPoint x: 969, endPoint y: 343, distance: 149.8
click at [969, 343] on p "**********" at bounding box center [897, 319] width 671 height 88
copy p "**********"
click at [700, 335] on p "**********" at bounding box center [897, 310] width 671 height 71
click at [725, 337] on p "**********" at bounding box center [897, 319] width 671 height 88
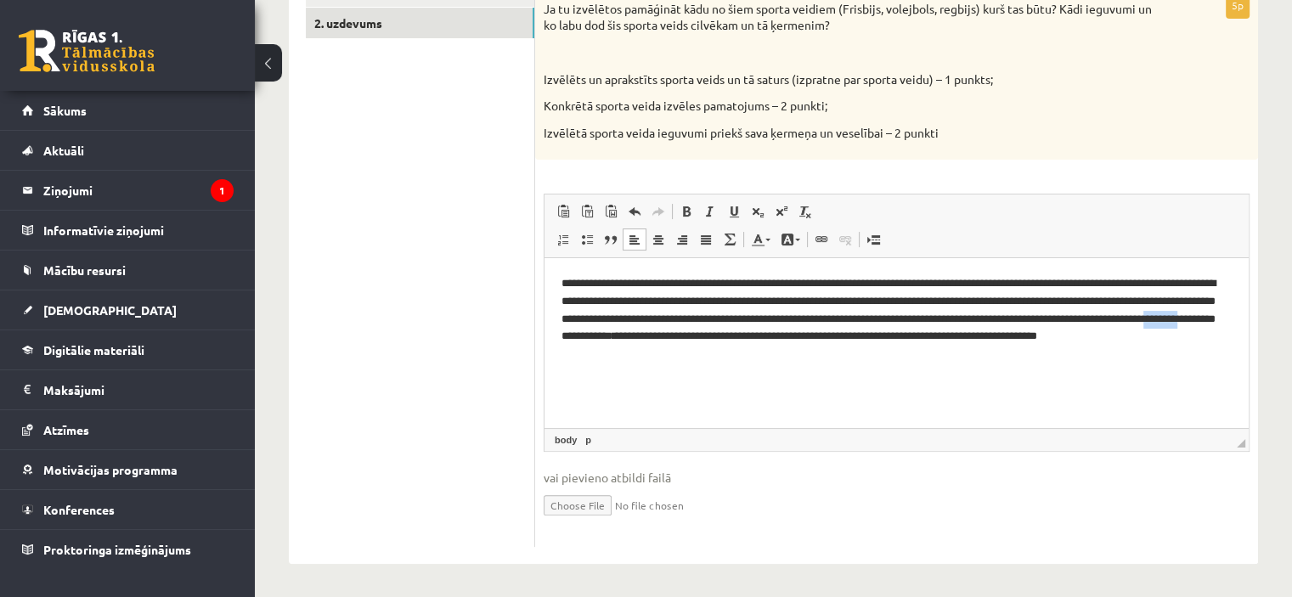
click at [725, 337] on p "**********" at bounding box center [897, 319] width 671 height 88
click at [449, 360] on ul "1. uzdevums 2. uzdevums" at bounding box center [420, 261] width 229 height 573
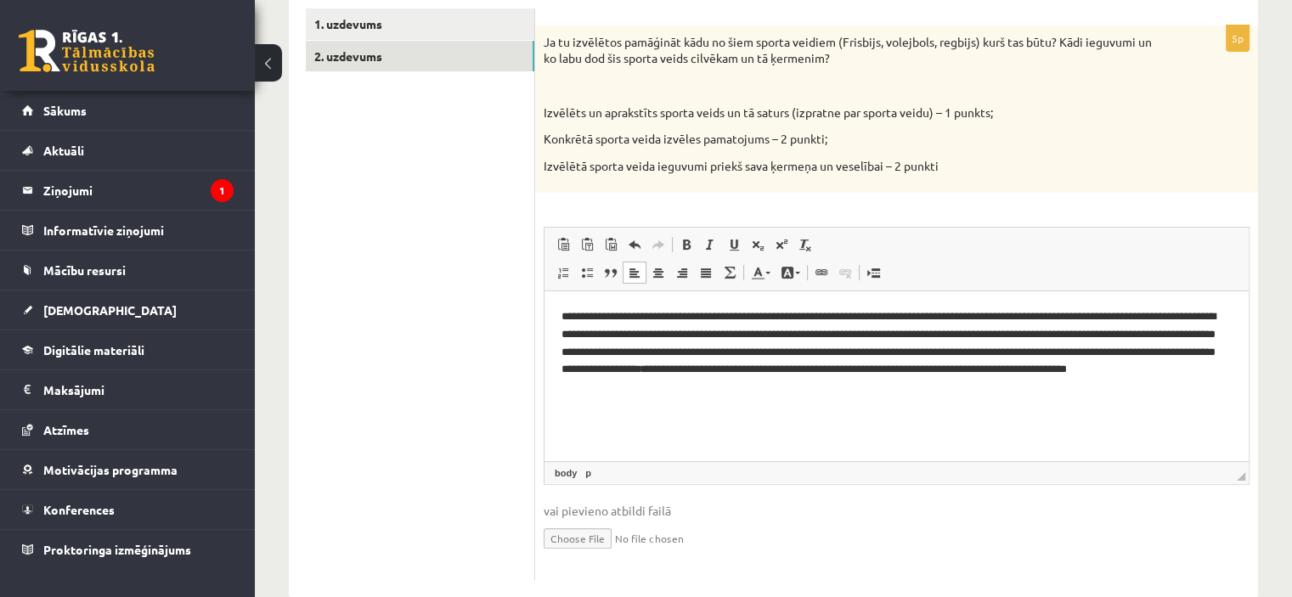
scroll to position [296, 0]
click at [997, 323] on p "**********" at bounding box center [897, 353] width 671 height 88
drag, startPoint x: 924, startPoint y: 317, endPoint x: 1028, endPoint y: 322, distance: 103.8
click at [1028, 322] on p "**********" at bounding box center [897, 353] width 671 height 88
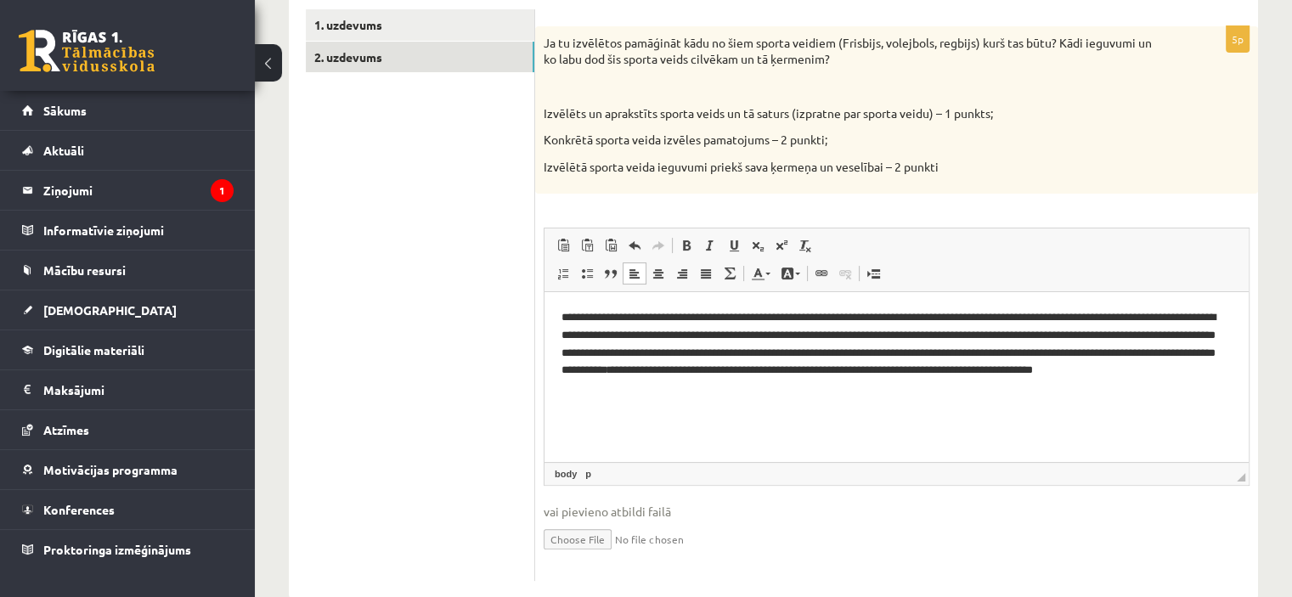
click at [428, 285] on ul "1. uzdevums 2. uzdevums" at bounding box center [420, 295] width 229 height 573
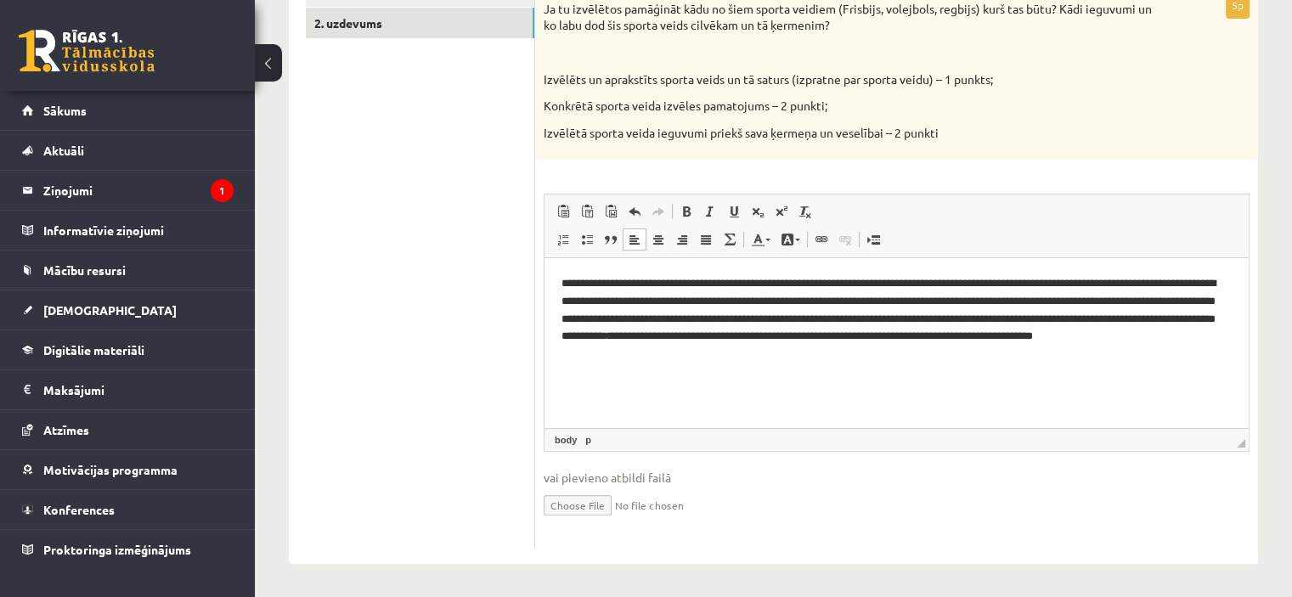
click at [404, 211] on ul "1. uzdevums 2. uzdevums" at bounding box center [420, 261] width 229 height 573
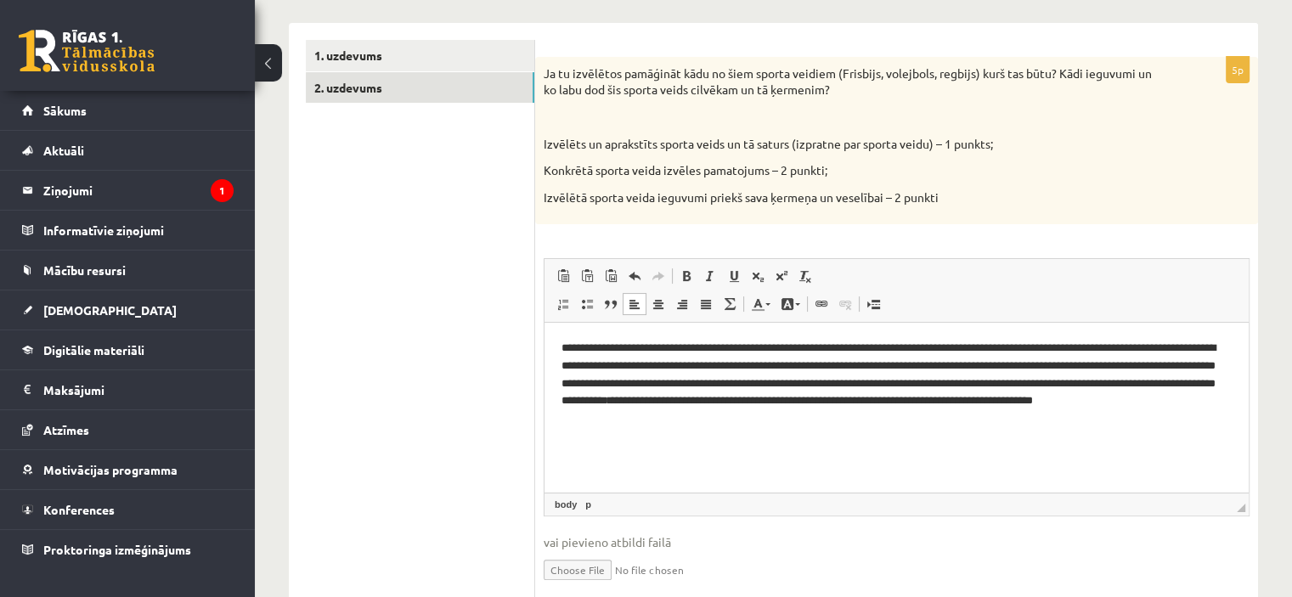
scroll to position [262, 0]
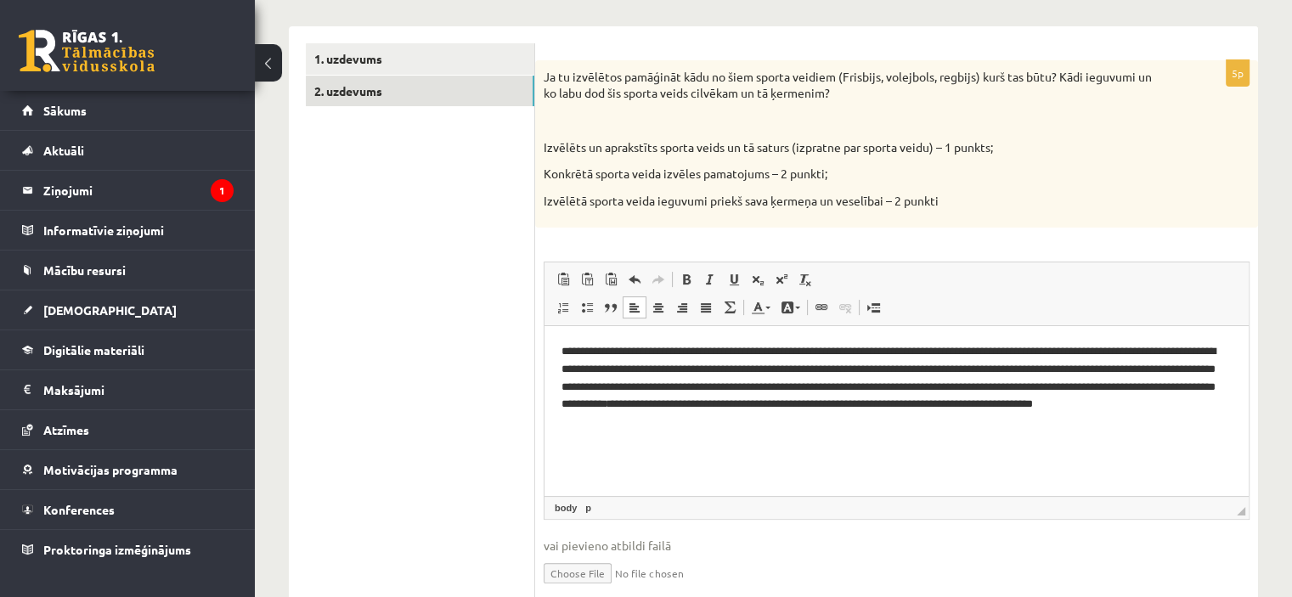
click at [498, 380] on ul "1. uzdevums 2. uzdevums" at bounding box center [420, 329] width 229 height 573
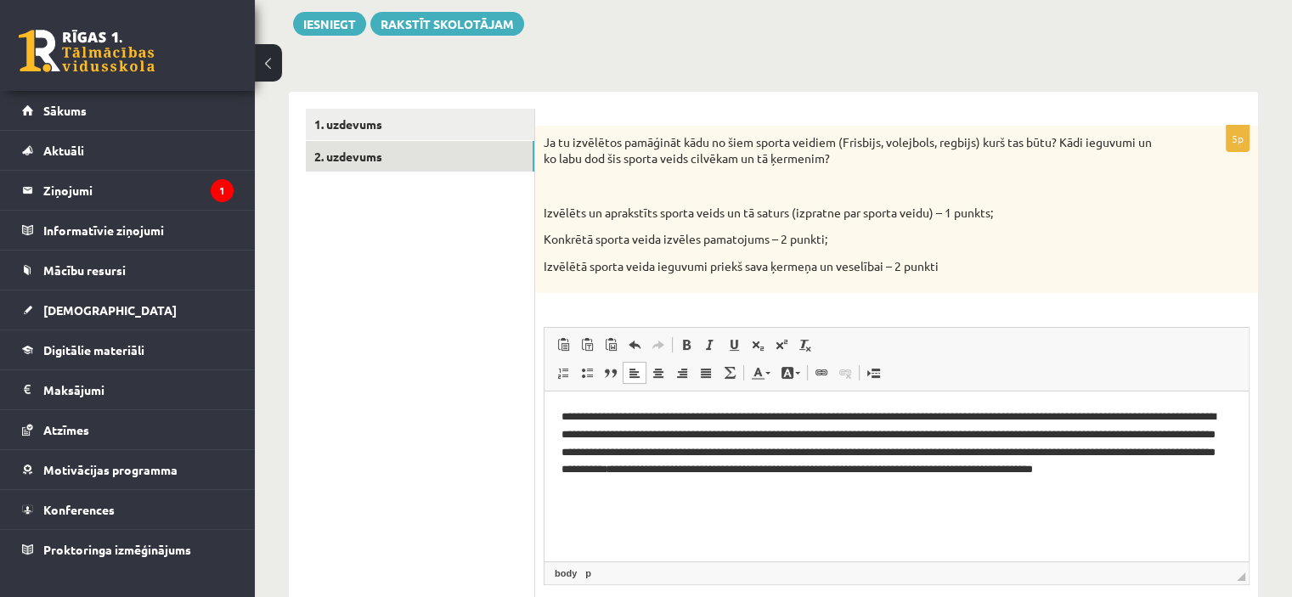
scroll to position [194, 0]
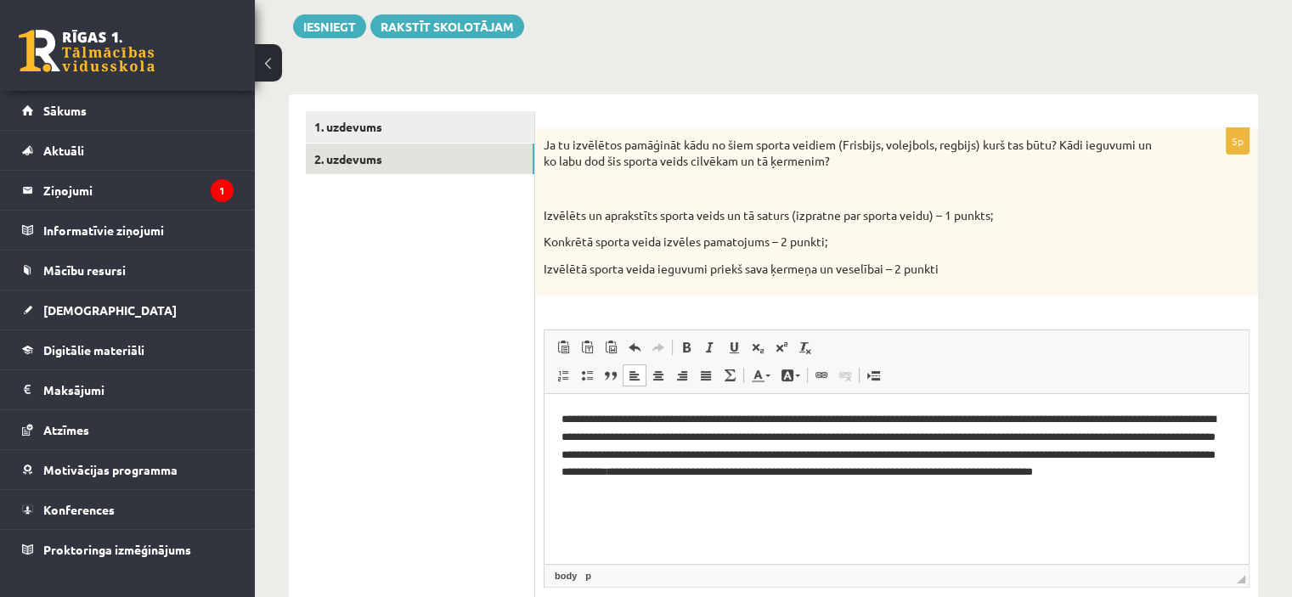
click at [498, 380] on ul "1. uzdevums 2. uzdevums" at bounding box center [420, 397] width 229 height 573
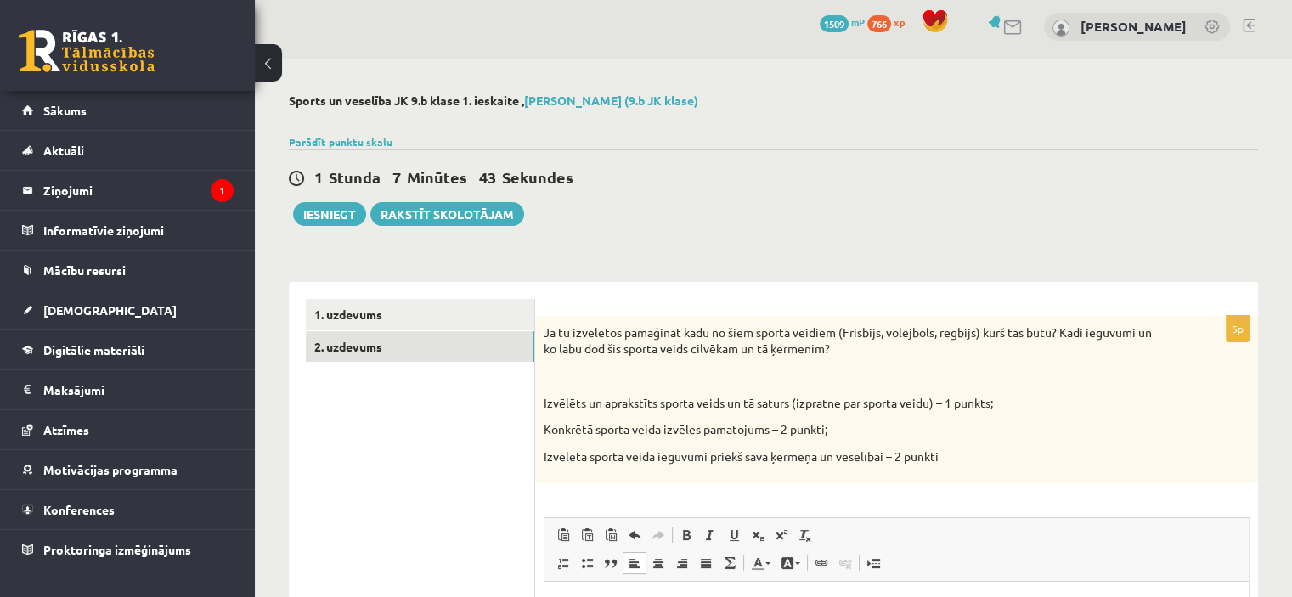
scroll to position [0, 0]
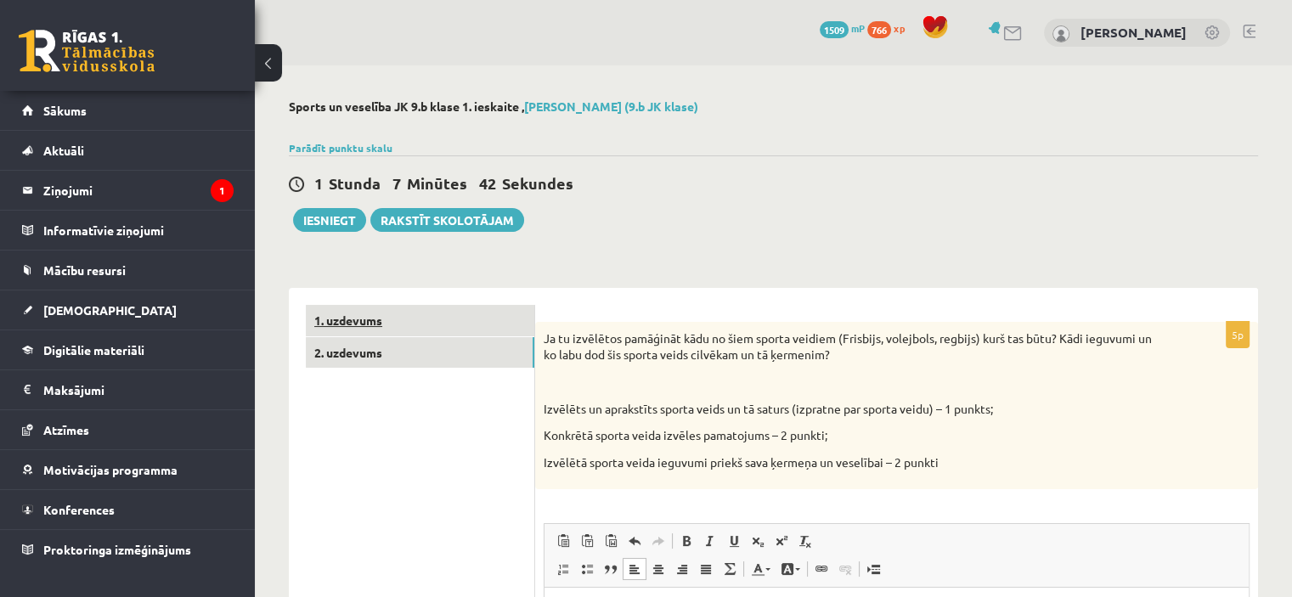
click at [419, 308] on link "1. uzdevums" at bounding box center [420, 320] width 229 height 31
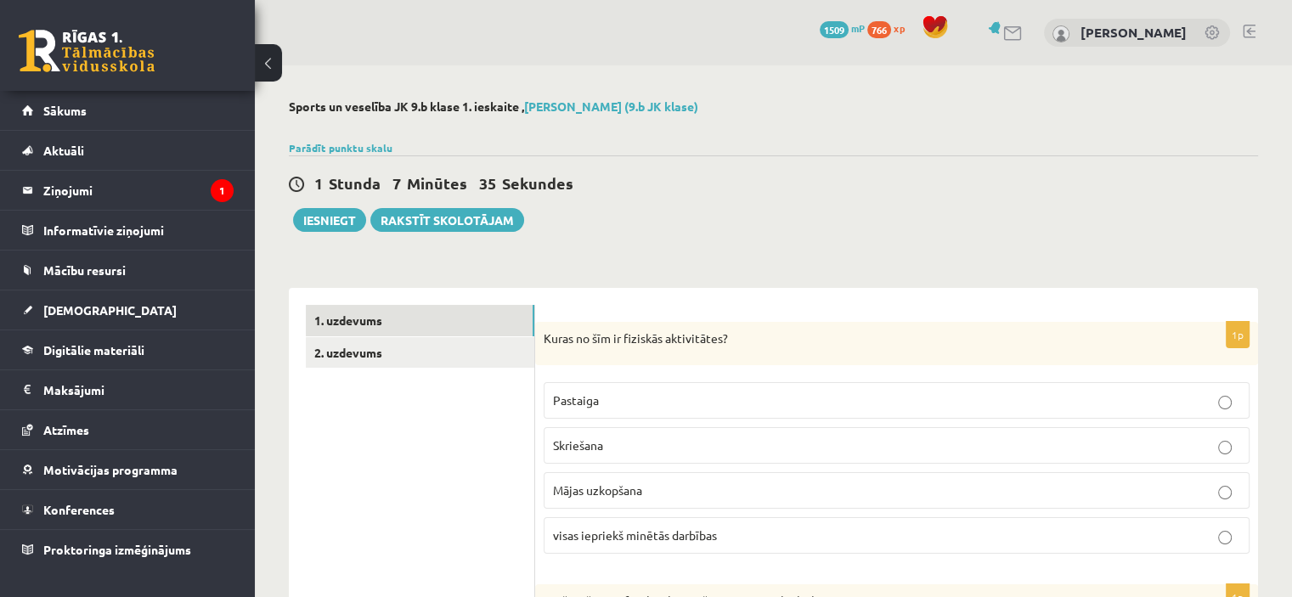
click at [329, 347] on link "2. uzdevums" at bounding box center [420, 352] width 229 height 31
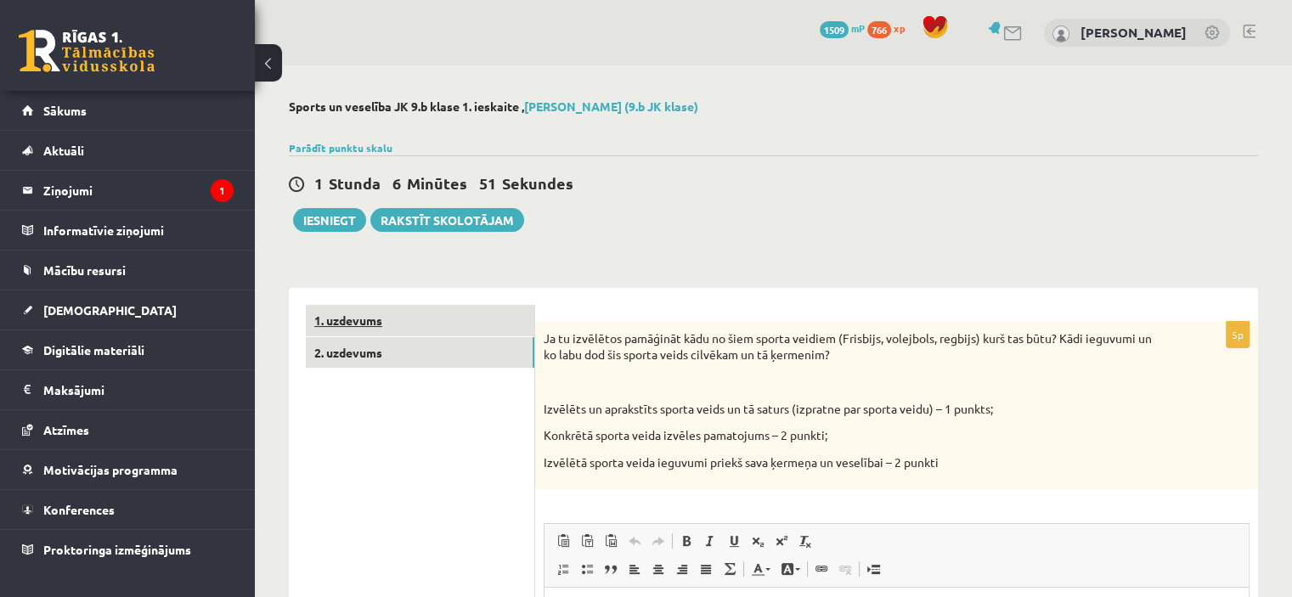
click at [444, 319] on link "1. uzdevums" at bounding box center [420, 320] width 229 height 31
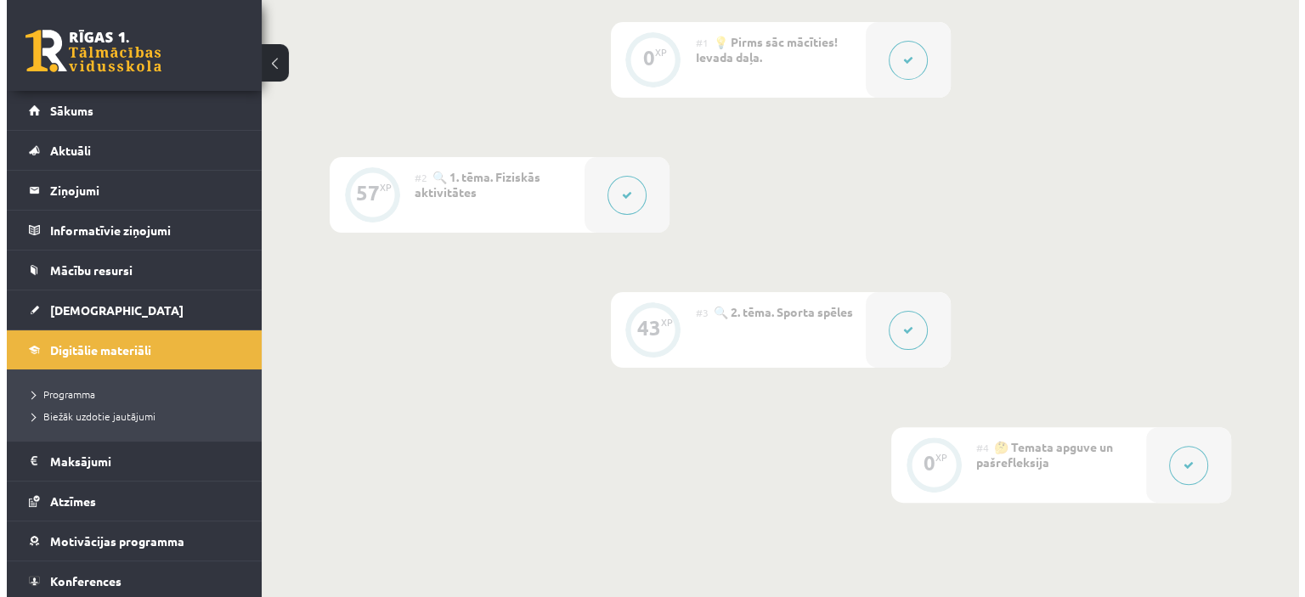
scroll to position [442, 0]
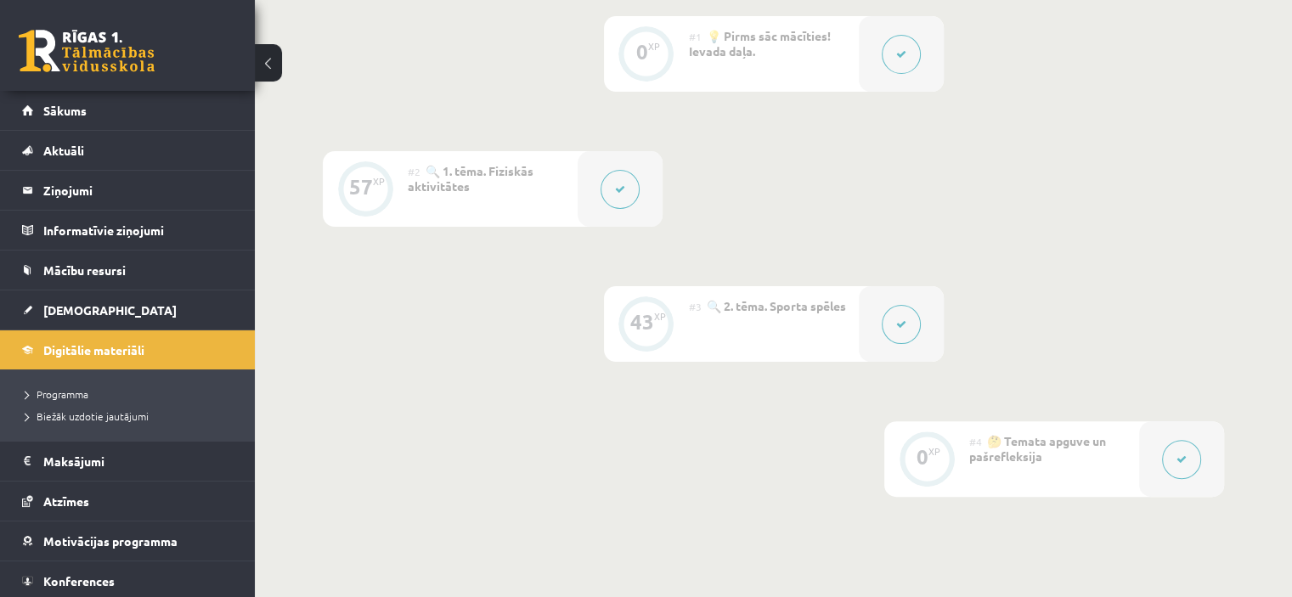
click at [897, 325] on icon at bounding box center [901, 324] width 10 height 10
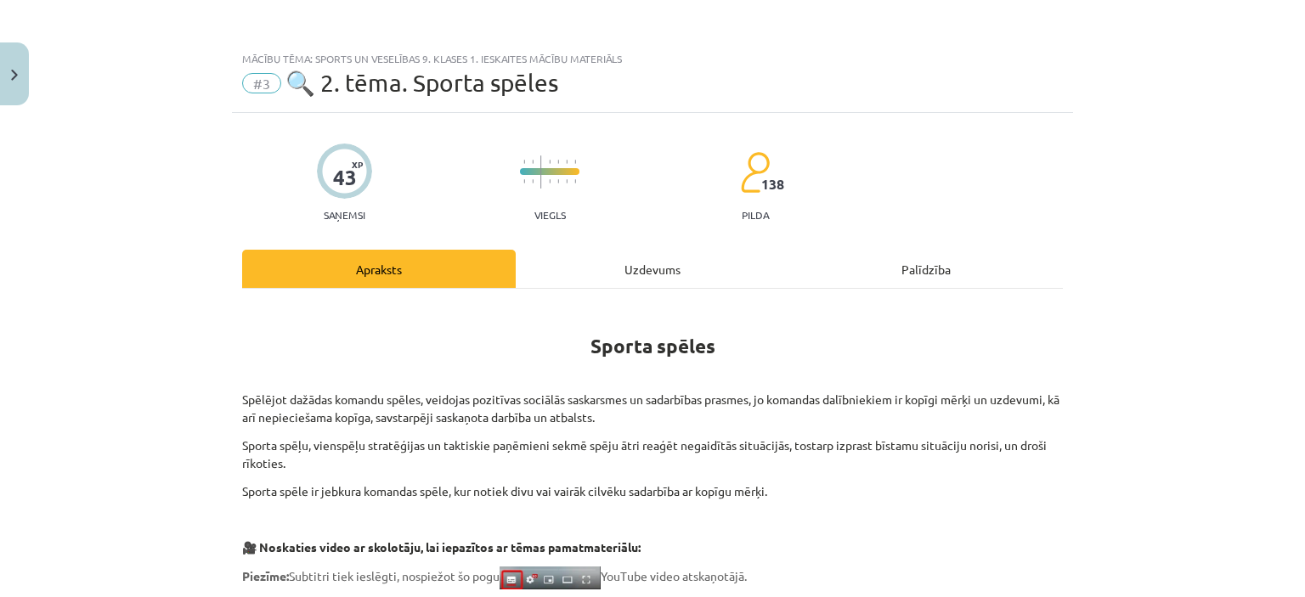
click at [1023, 370] on p at bounding box center [652, 372] width 821 height 18
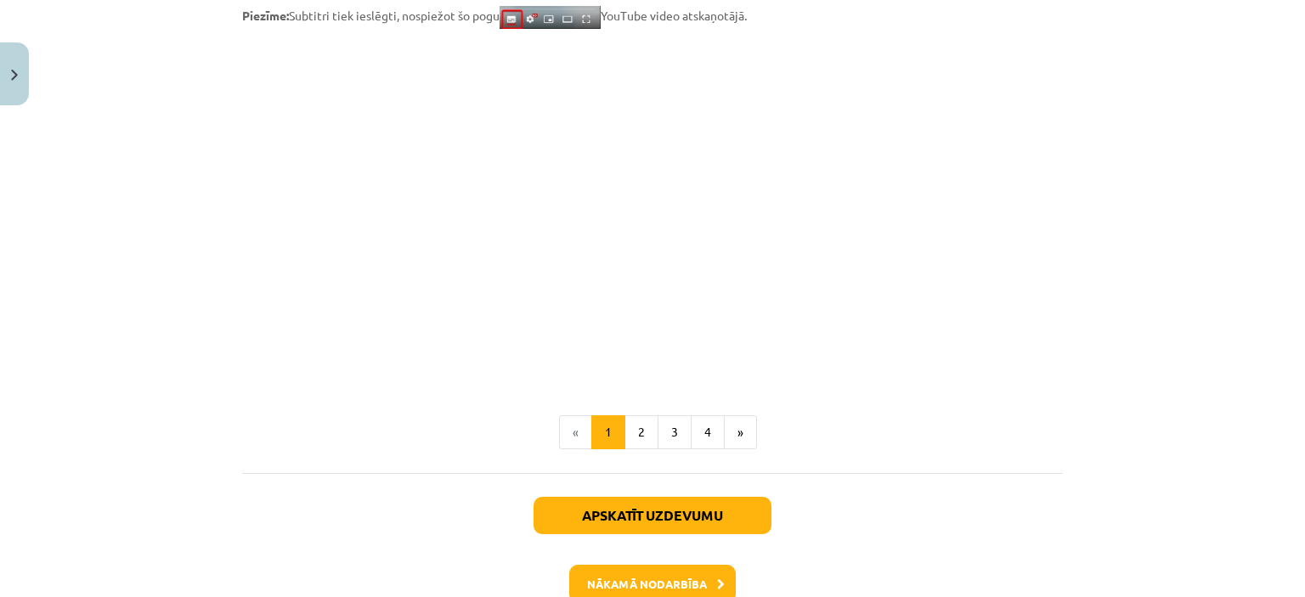
scroll to position [660, 0]
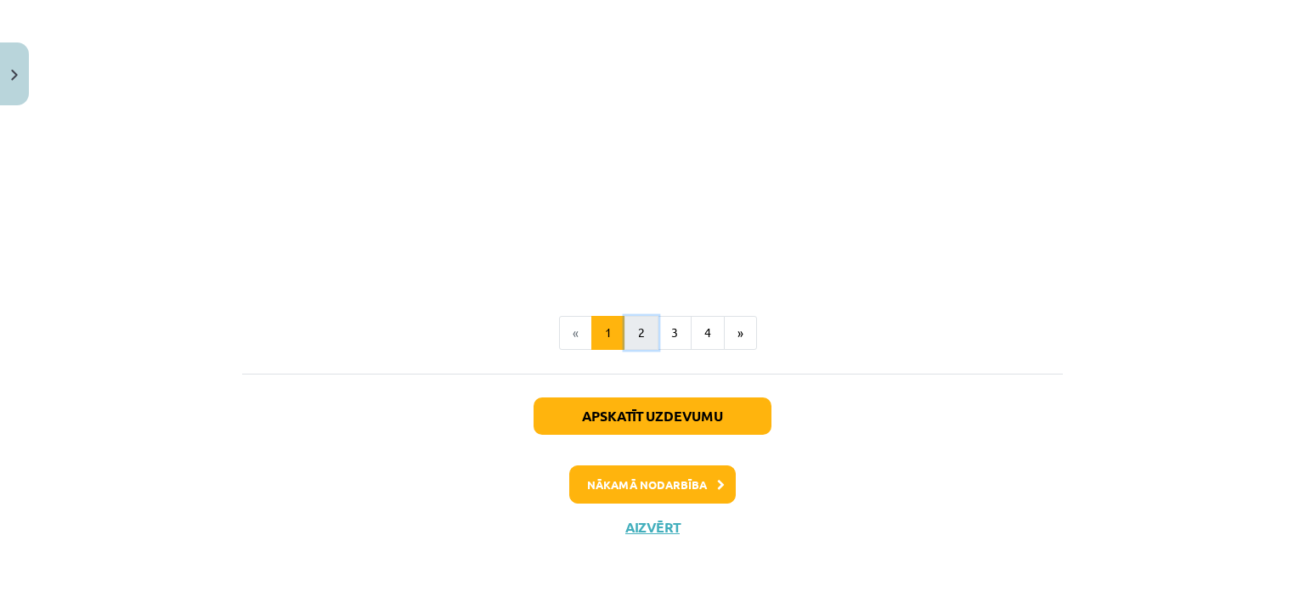
click at [641, 333] on button "2" at bounding box center [642, 333] width 34 height 34
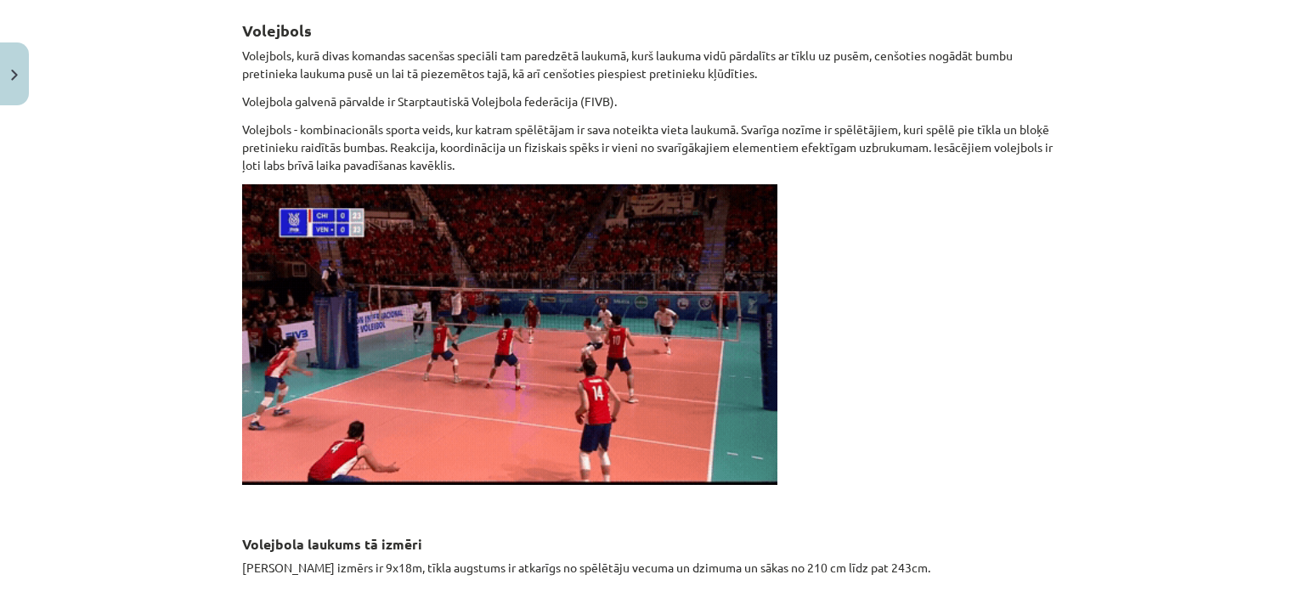
scroll to position [302, 0]
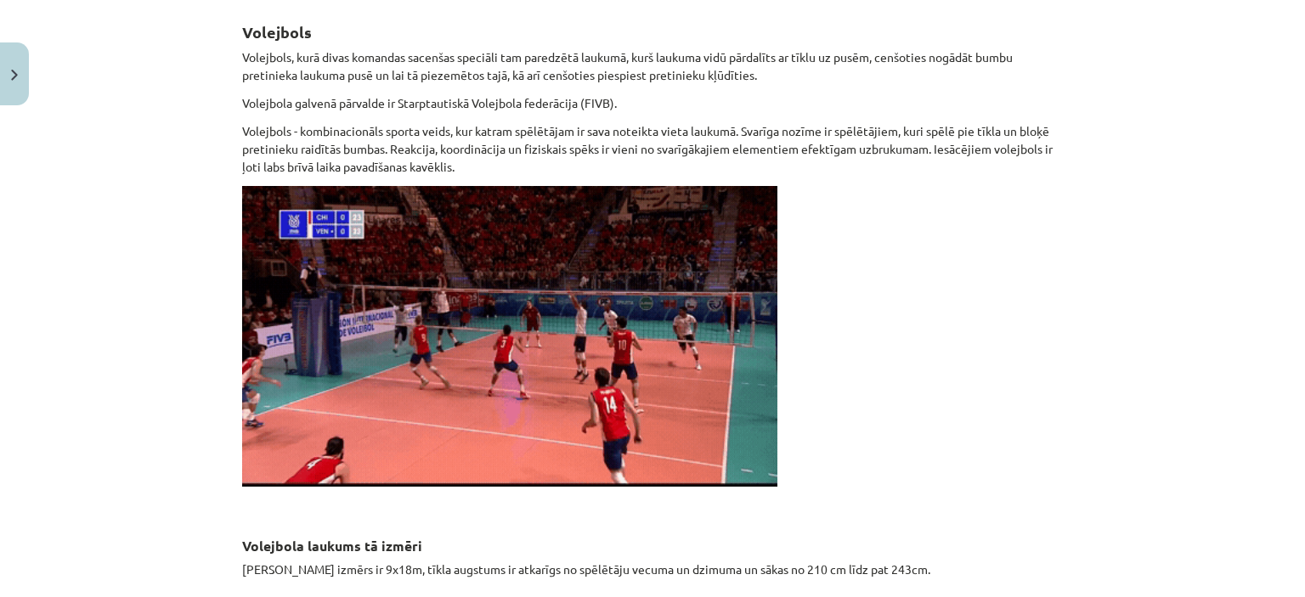
click at [296, 173] on p "Volejbols - kombinacionāls sporta veids, kur katram spēlētājam ir sava noteikta…" at bounding box center [652, 149] width 821 height 54
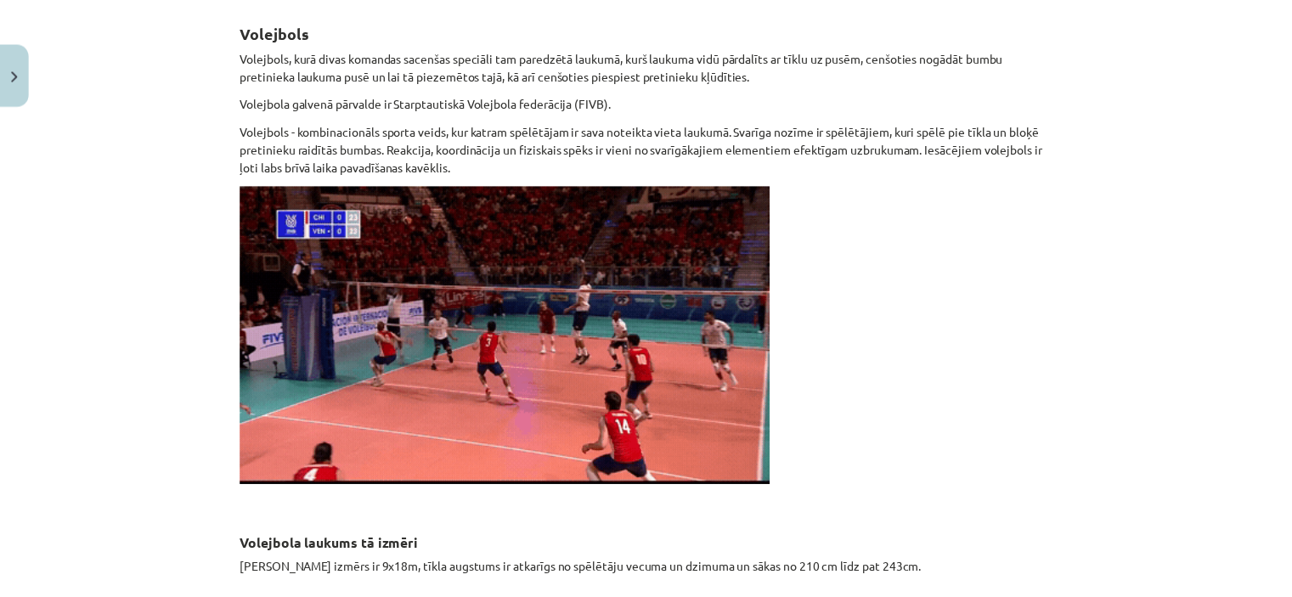
scroll to position [0, 0]
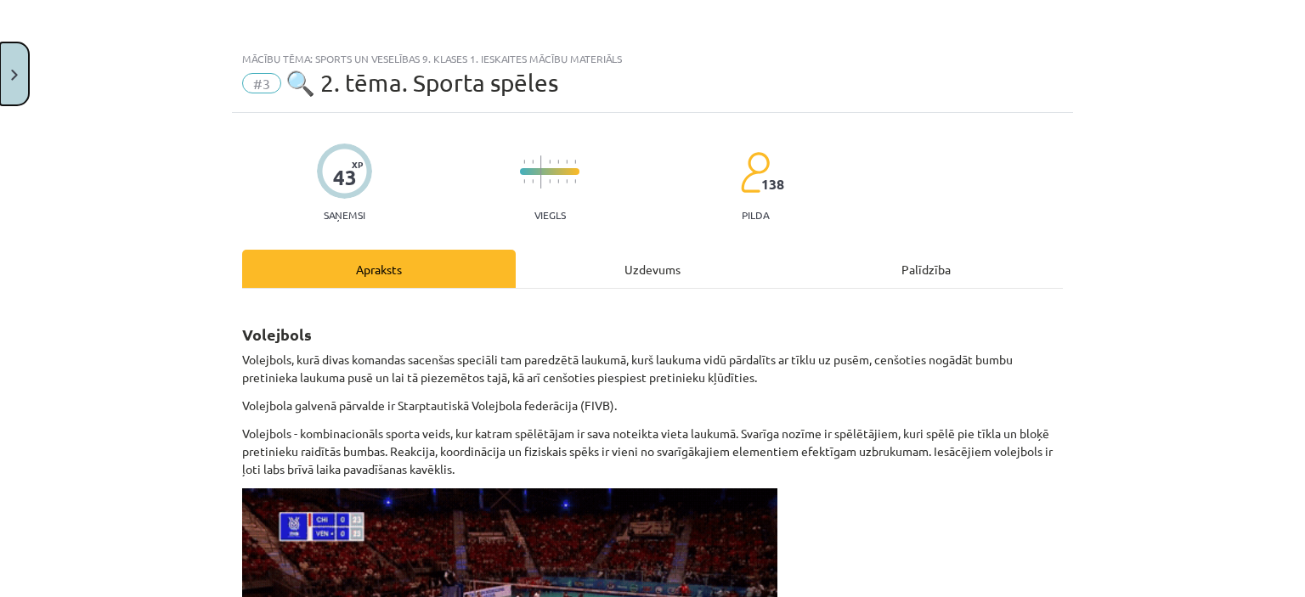
click at [20, 60] on button "Close" at bounding box center [14, 73] width 29 height 63
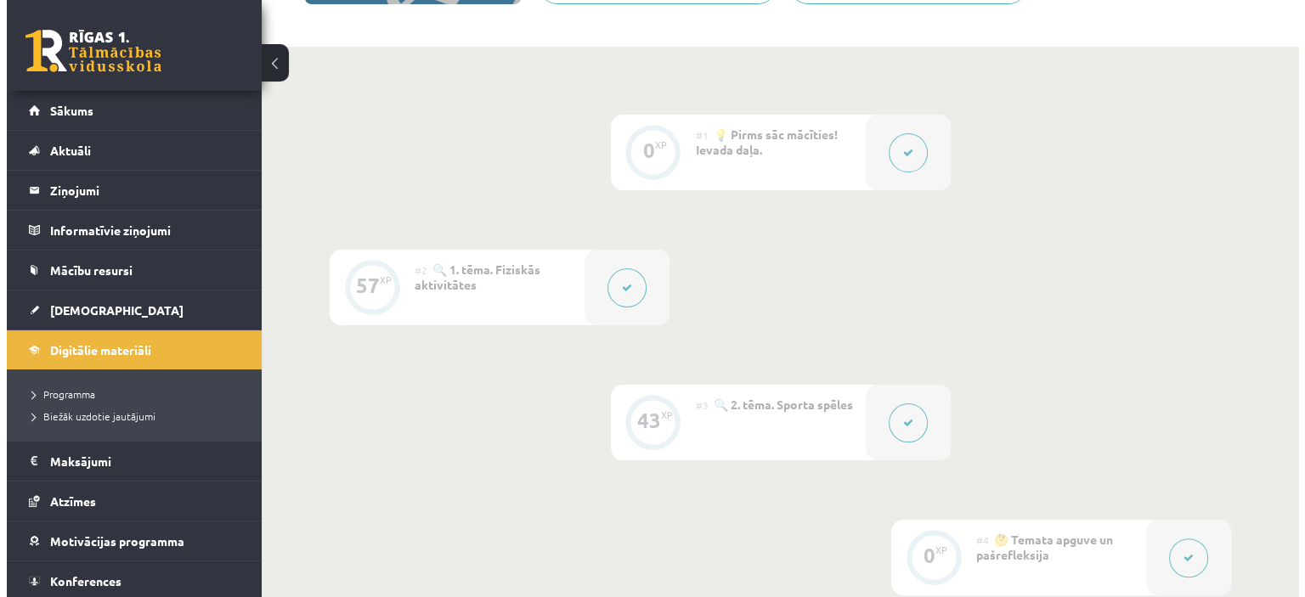
scroll to position [340, 0]
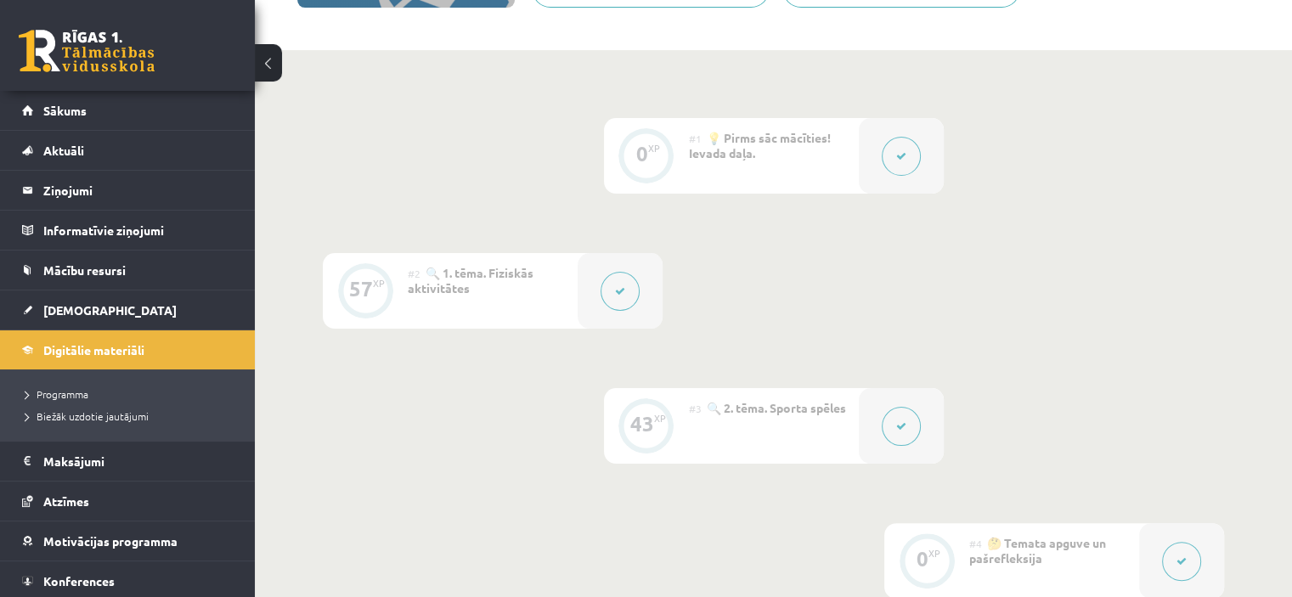
click at [642, 312] on div at bounding box center [620, 291] width 85 height 76
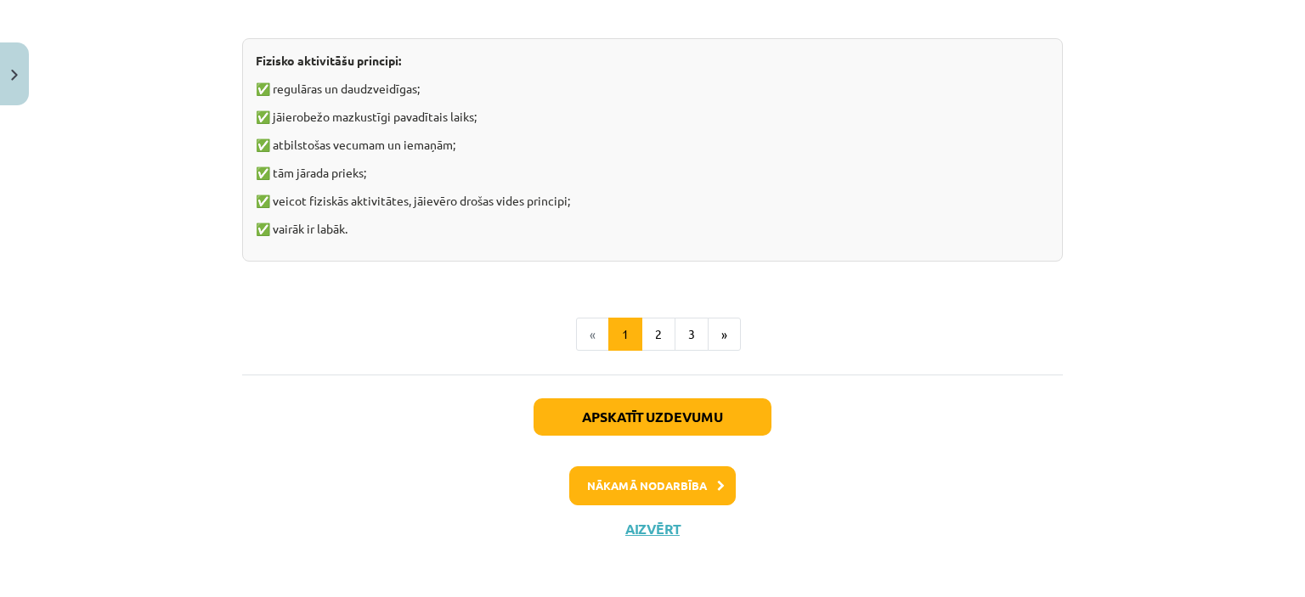
scroll to position [1353, 0]
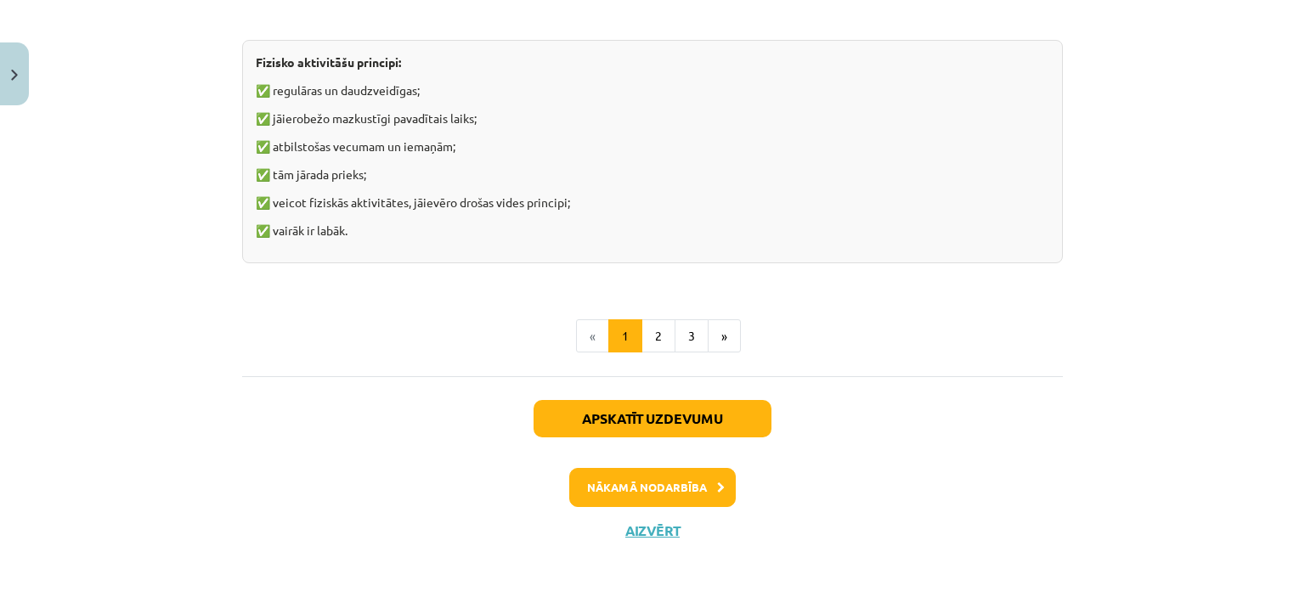
click at [683, 333] on button "3" at bounding box center [692, 336] width 34 height 34
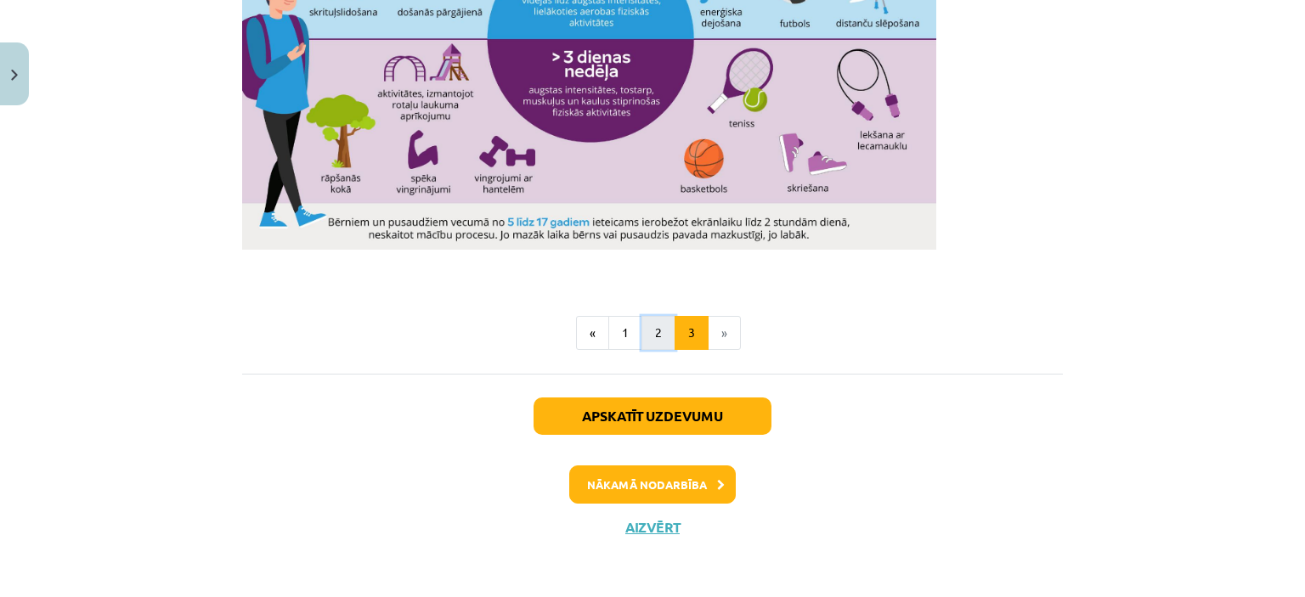
click at [650, 328] on button "2" at bounding box center [659, 333] width 34 height 34
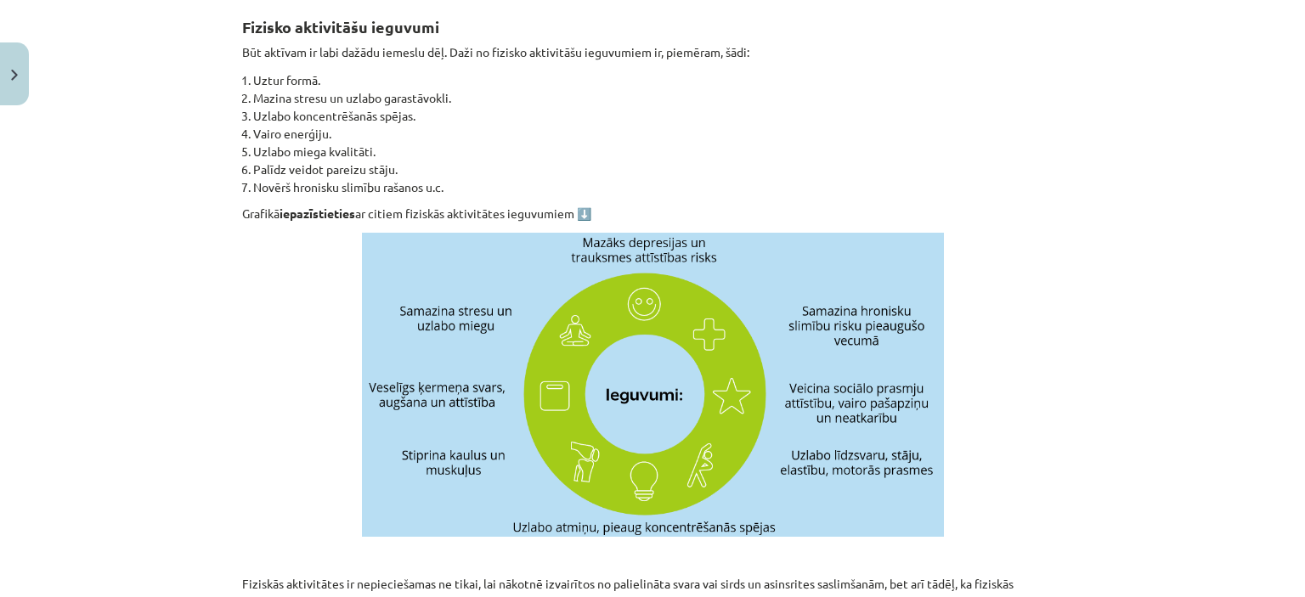
scroll to position [303, 0]
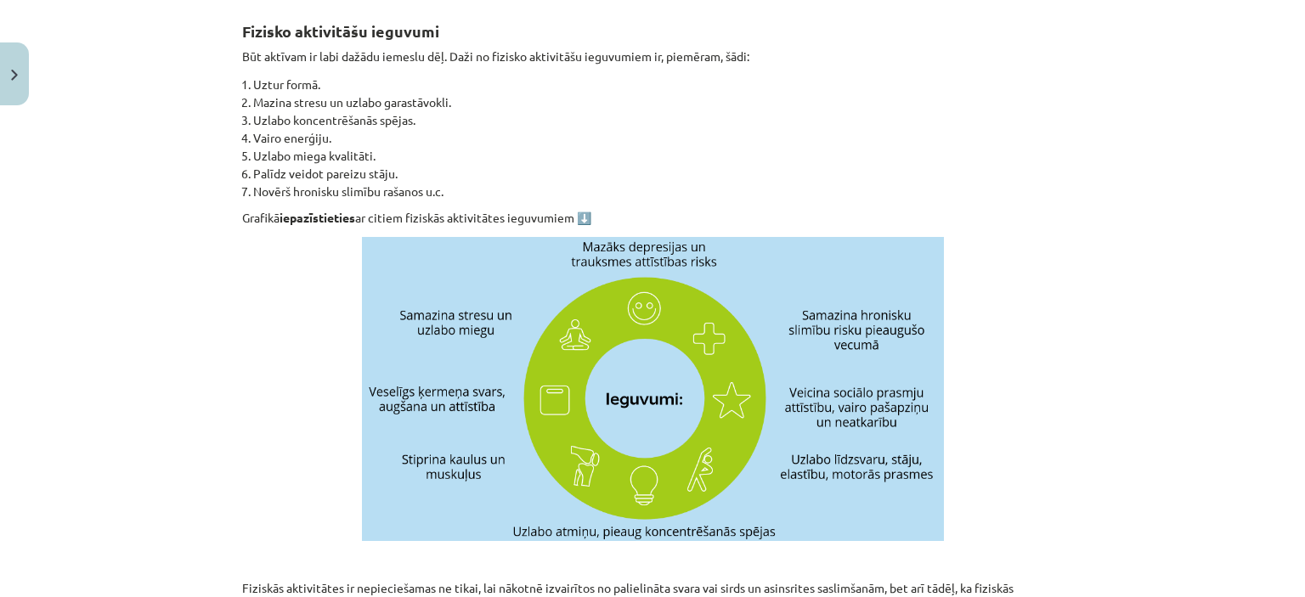
click at [116, 224] on div "Mācību tēma: Sports un veselības 9. klases 1. ieskaites mācību materiāls #2 🔍 1…" at bounding box center [652, 298] width 1305 height 597
click at [302, 404] on p at bounding box center [652, 389] width 821 height 304
